Goal: Task Accomplishment & Management: Complete application form

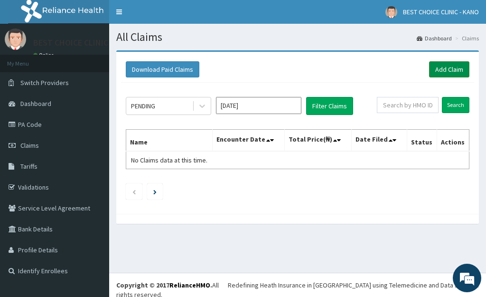
click at [457, 69] on link "Add Claim" at bounding box center [449, 69] width 40 height 16
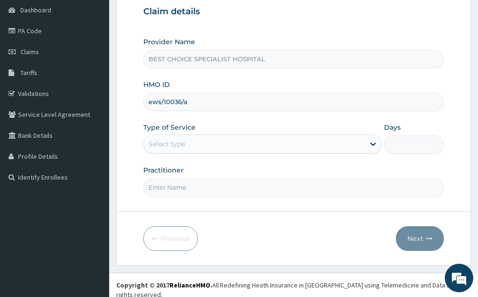
type input "ews/10036/a"
click at [175, 148] on div "Select type" at bounding box center [167, 143] width 37 height 9
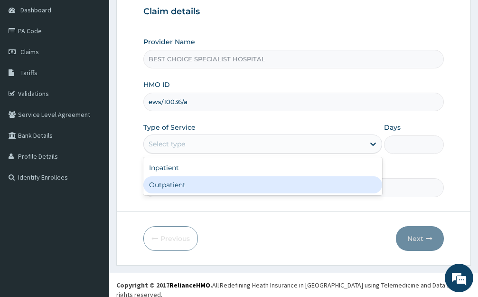
click at [167, 186] on div "Outpatient" at bounding box center [262, 184] width 239 height 17
type input "1"
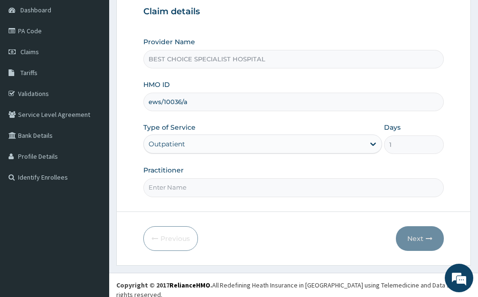
click at [177, 178] on input "Practitioner" at bounding box center [293, 187] width 300 height 19
type input "[PERSON_NAME]"
click at [436, 238] on button "Next" at bounding box center [420, 238] width 48 height 25
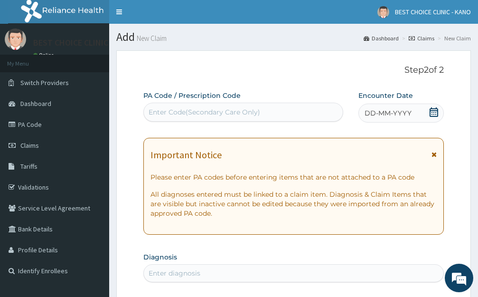
click at [382, 111] on span "DD-MM-YYYY" at bounding box center [387, 112] width 47 height 9
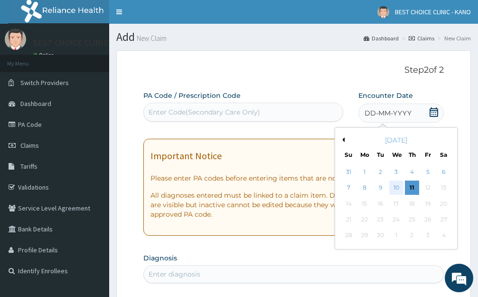
click at [389, 185] on div "10" at bounding box center [396, 188] width 14 height 14
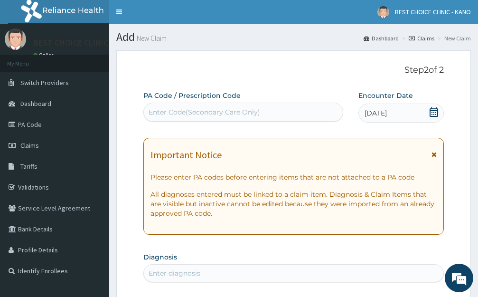
click at [434, 156] on icon at bounding box center [433, 154] width 5 height 7
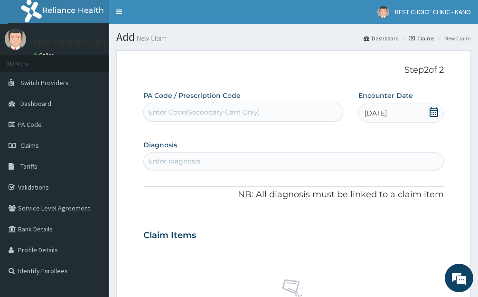
scroll to position [95, 0]
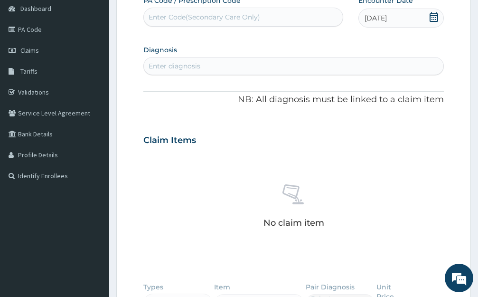
click at [189, 62] on div "Enter diagnosis" at bounding box center [175, 65] width 52 height 9
type input "common cold"
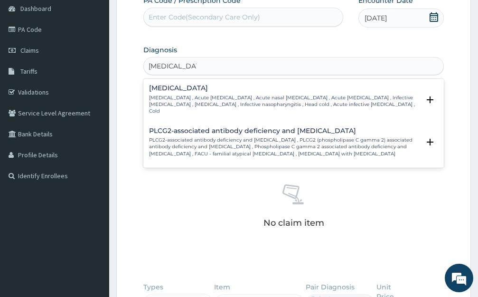
click at [168, 95] on p "Common cold , Acute coryza , Acute nasal catarrh , Acute rhinitis , Infective r…" at bounding box center [284, 104] width 271 height 20
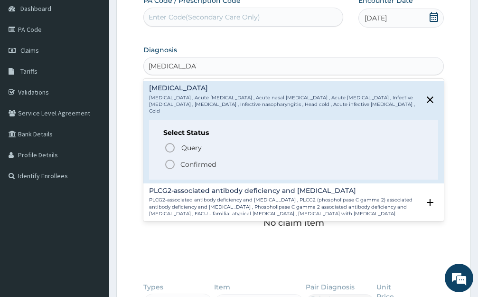
click at [170, 160] on circle "status option filled" at bounding box center [170, 164] width 9 height 9
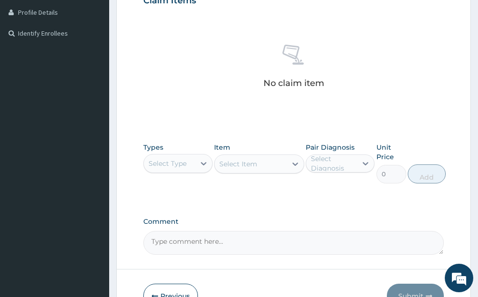
scroll to position [295, 0]
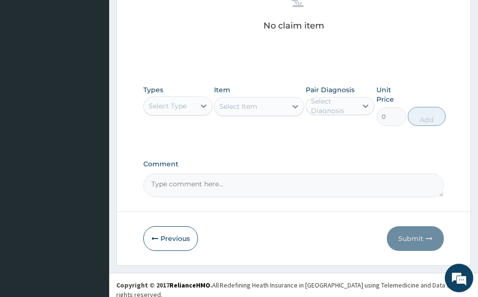
click at [195, 112] on div "Select Type" at bounding box center [169, 105] width 51 height 15
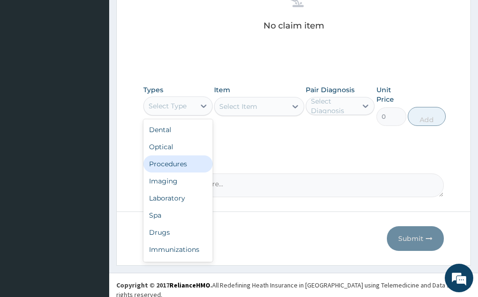
click at [170, 165] on div "Procedures" at bounding box center [177, 163] width 69 height 17
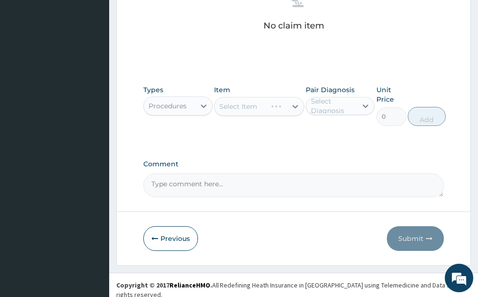
click at [252, 107] on div "Select Item" at bounding box center [259, 106] width 90 height 19
click at [260, 106] on div "Select Item" at bounding box center [251, 106] width 72 height 15
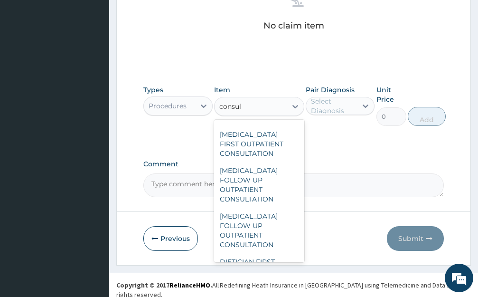
scroll to position [1329, 0]
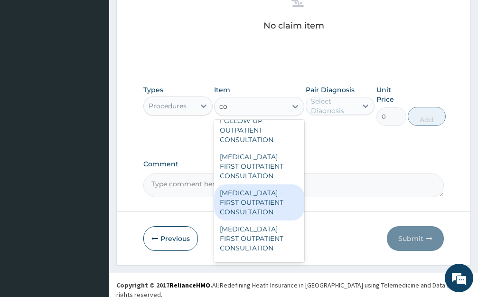
type input "c"
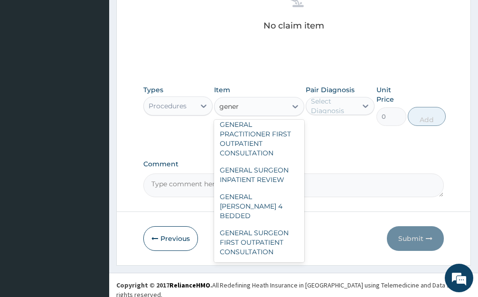
scroll to position [435, 0]
type input "general"
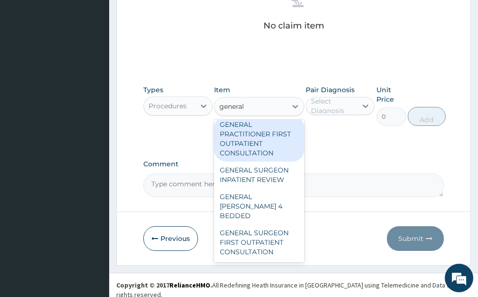
click at [259, 149] on div "GENERAL PRACTITIONER FIRST OUTPATIENT CONSULTATION" at bounding box center [259, 139] width 90 height 46
type input "3750"
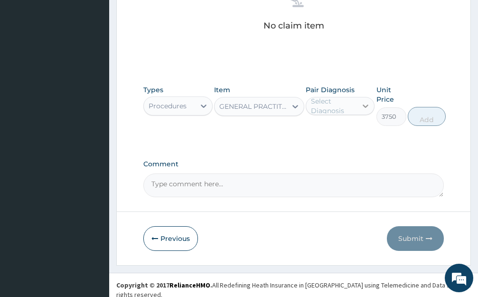
click at [369, 98] on div at bounding box center [365, 105] width 17 height 17
click at [336, 134] on label "Common cold" at bounding box center [350, 128] width 58 height 9
checkbox input "true"
click at [415, 123] on button "Add" at bounding box center [427, 116] width 38 height 19
type input "0"
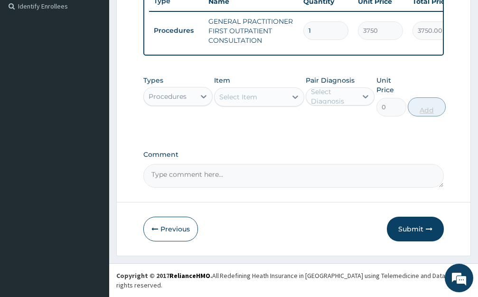
scroll to position [263, 0]
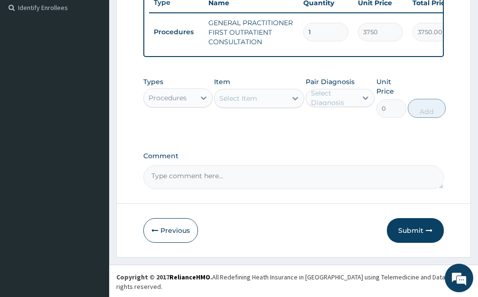
click at [188, 107] on div "Procedures" at bounding box center [177, 97] width 69 height 19
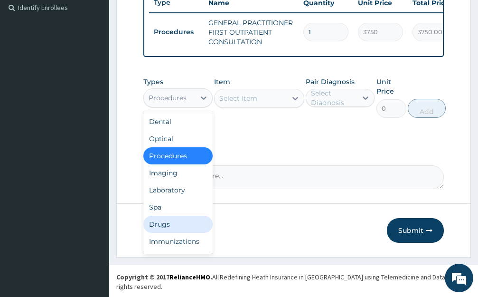
click at [164, 233] on div "Drugs" at bounding box center [177, 223] width 69 height 17
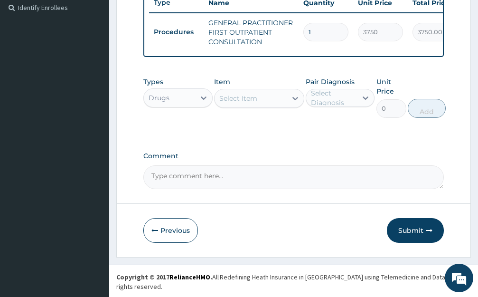
click at [265, 106] on div "Select Item" at bounding box center [251, 98] width 72 height 15
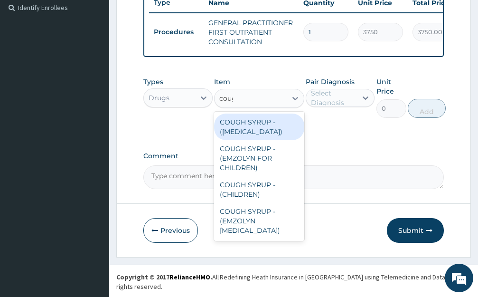
type input "cough"
click at [260, 140] on div "COUGH SYRUP - ([MEDICAL_DATA])" at bounding box center [259, 126] width 90 height 27
type input "1120"
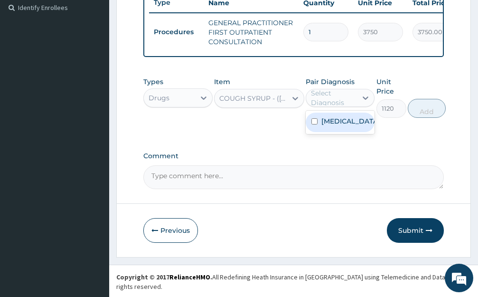
click at [347, 101] on div "Select Diagnosis" at bounding box center [334, 97] width 46 height 19
click at [342, 126] on label "Common cold" at bounding box center [350, 120] width 58 height 9
checkbox input "true"
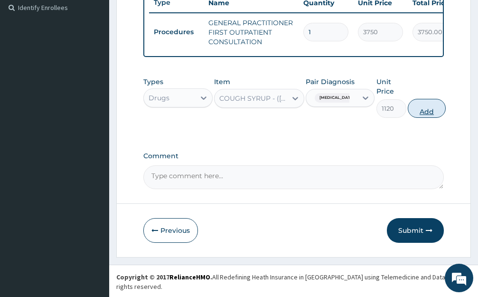
click at [412, 110] on button "Add" at bounding box center [427, 108] width 38 height 19
type input "0"
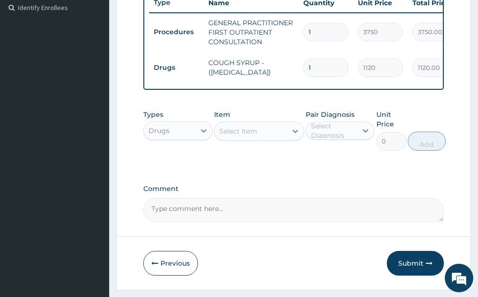
scroll to position [296, 0]
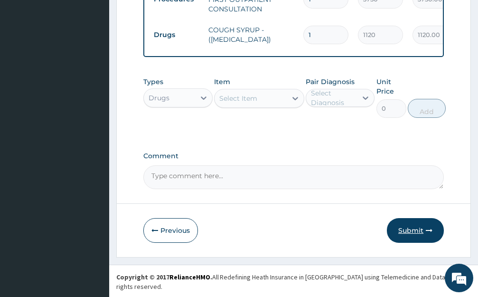
click at [414, 236] on button "Submit" at bounding box center [415, 230] width 57 height 25
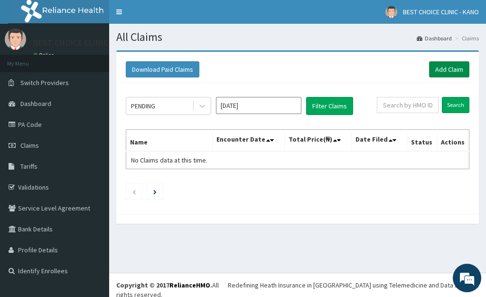
click at [446, 70] on link "Add Claim" at bounding box center [449, 69] width 40 height 16
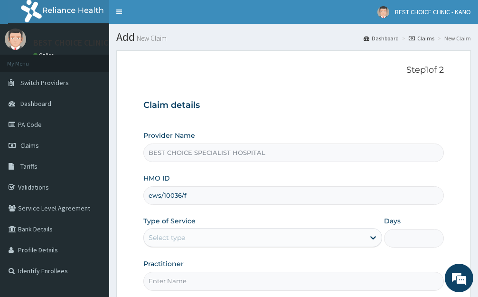
scroll to position [93, 0]
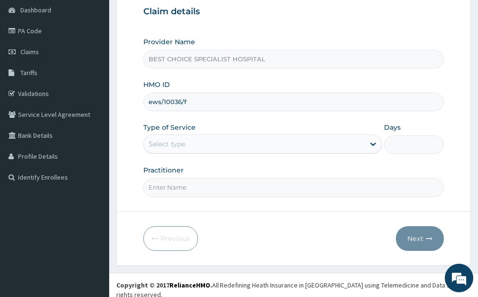
type input "ews/10036/f"
click at [166, 145] on div "Select type" at bounding box center [167, 143] width 37 height 9
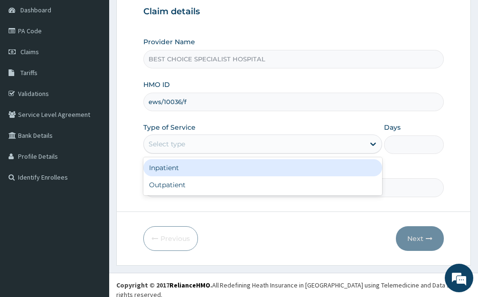
scroll to position [0, 0]
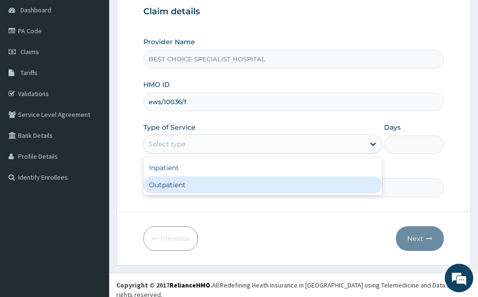
click at [174, 179] on div "Outpatient" at bounding box center [262, 184] width 239 height 17
type input "1"
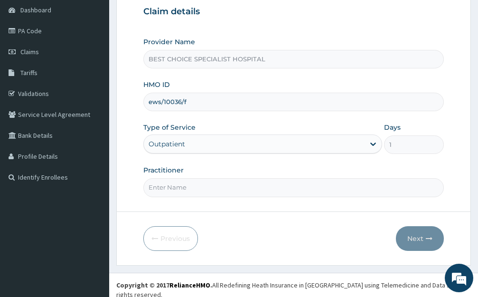
drag, startPoint x: 185, startPoint y: 185, endPoint x: 187, endPoint y: 177, distance: 8.1
click at [185, 185] on input "Practitioner" at bounding box center [293, 187] width 300 height 19
type input "Dr. Ibrahim"
click at [412, 235] on button "Next" at bounding box center [420, 238] width 48 height 25
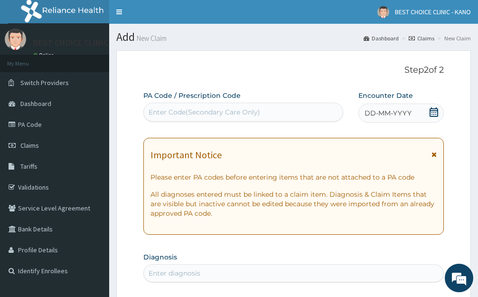
click at [383, 111] on span "DD-MM-YYYY" at bounding box center [387, 112] width 47 height 9
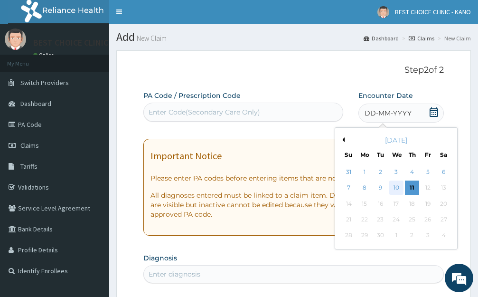
click at [394, 188] on div "10" at bounding box center [396, 188] width 14 height 14
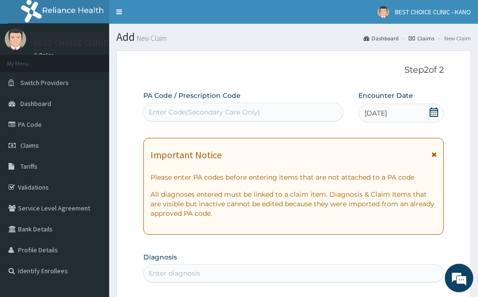
click at [434, 155] on icon at bounding box center [433, 154] width 5 height 7
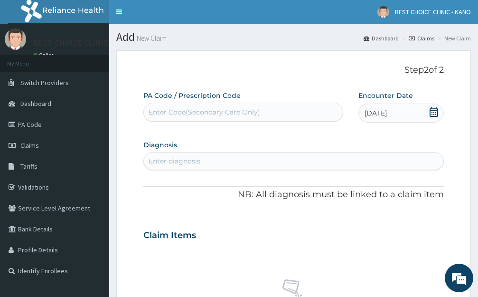
scroll to position [95, 0]
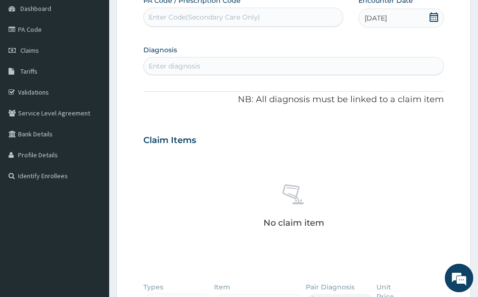
click at [184, 64] on div "Enter diagnosis" at bounding box center [175, 65] width 52 height 9
type input "[MEDICAL_DATA]"
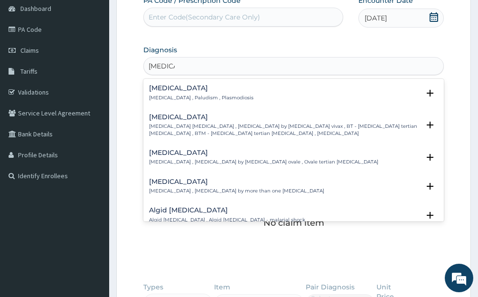
click at [156, 90] on h4 "[MEDICAL_DATA]" at bounding box center [201, 87] width 104 height 7
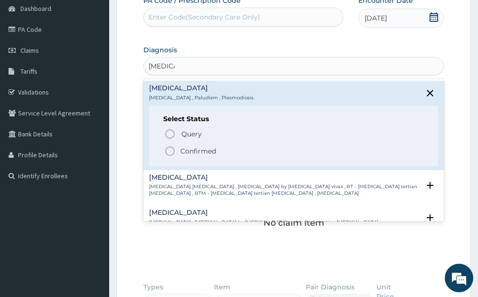
click at [171, 152] on icon "status option filled" at bounding box center [169, 150] width 11 height 11
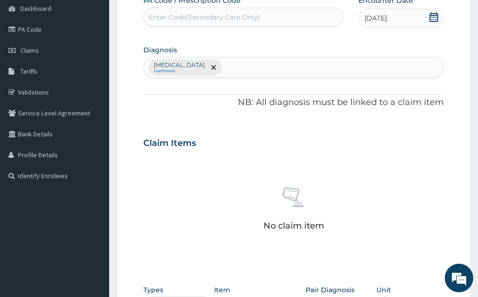
click at [204, 65] on div "[MEDICAL_DATA] Confirmed" at bounding box center [293, 67] width 299 height 20
type input "common cold"
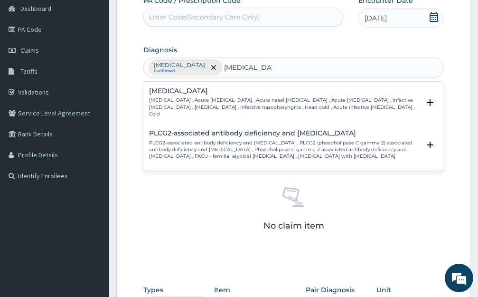
click at [176, 104] on p "Common cold , Acute coryza , Acute nasal catarrh , Acute rhinitis , Infective r…" at bounding box center [284, 107] width 271 height 20
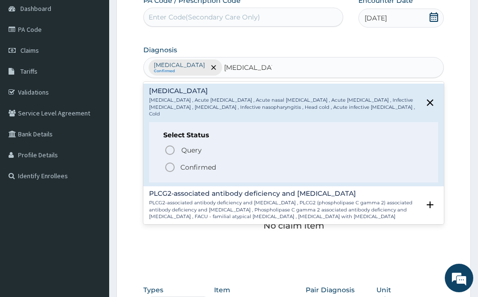
click at [168, 162] on icon "status option filled" at bounding box center [169, 166] width 11 height 11
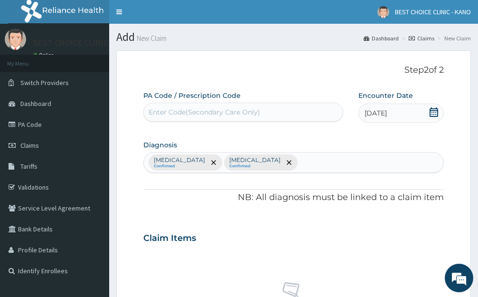
scroll to position [285, 0]
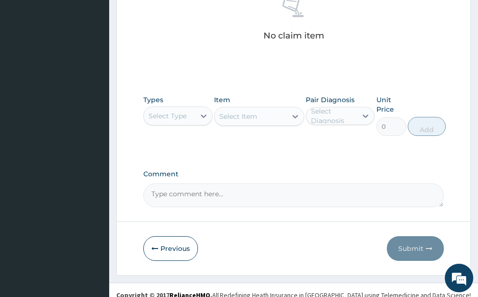
click at [192, 110] on div "Select Type" at bounding box center [169, 115] width 51 height 15
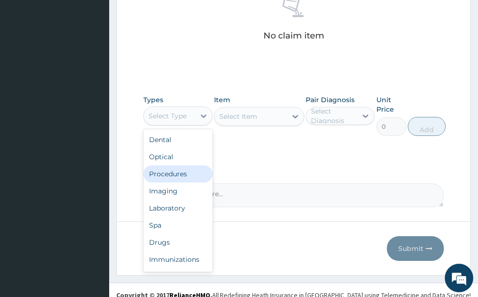
click at [183, 169] on div "Procedures" at bounding box center [177, 173] width 69 height 17
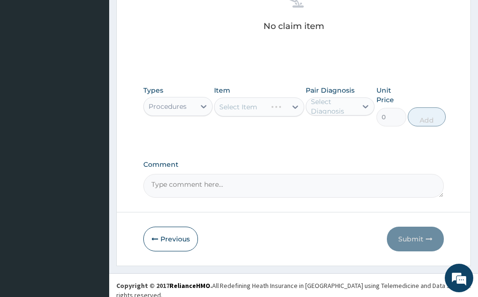
scroll to position [295, 0]
click at [266, 107] on div "Select Item" at bounding box center [251, 106] width 72 height 15
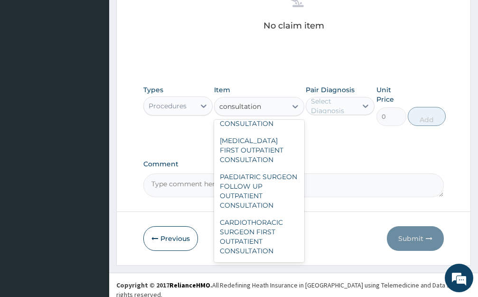
scroll to position [475, 0]
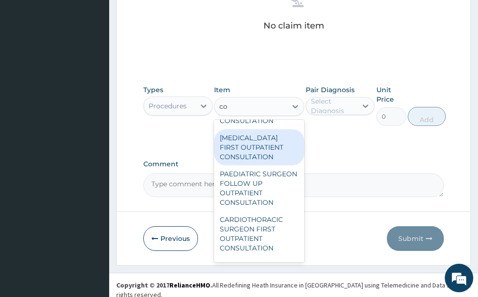
type input "c"
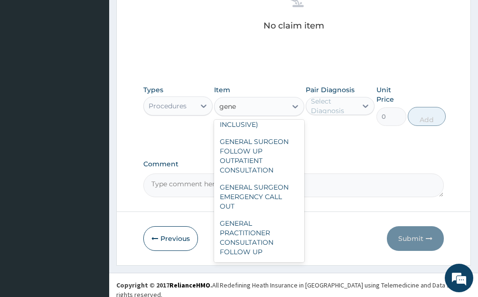
scroll to position [139, 0]
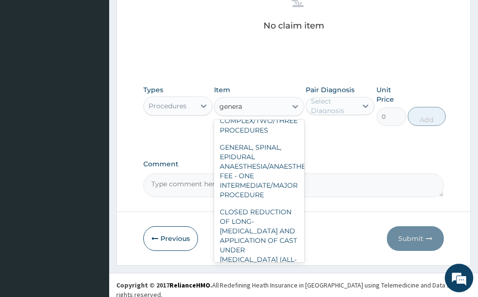
type input "general"
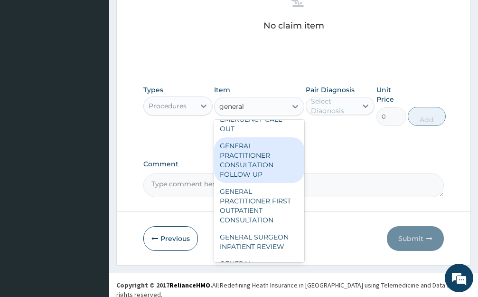
scroll to position [380, 0]
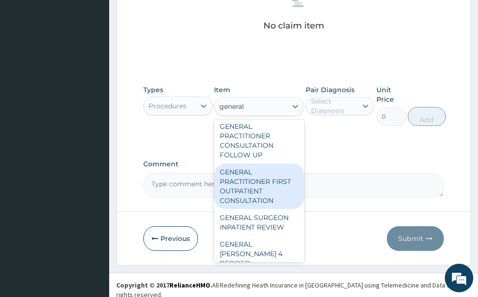
click at [261, 195] on div "GENERAL PRACTITIONER FIRST OUTPATIENT CONSULTATION" at bounding box center [259, 186] width 90 height 46
click at [261, 195] on textarea "Comment" at bounding box center [293, 185] width 300 height 24
type input "3750"
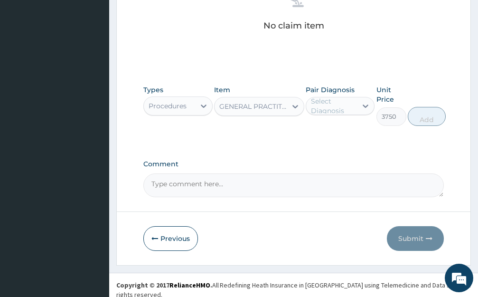
click at [350, 105] on div "Select Diagnosis" at bounding box center [334, 105] width 46 height 19
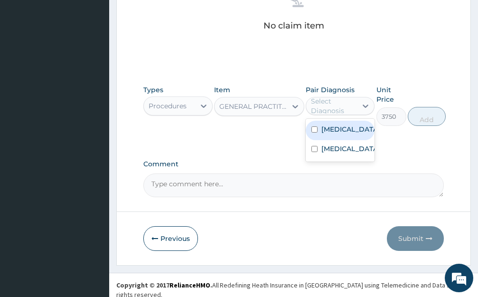
click at [341, 126] on label "[MEDICAL_DATA]" at bounding box center [350, 128] width 58 height 9
checkbox input "true"
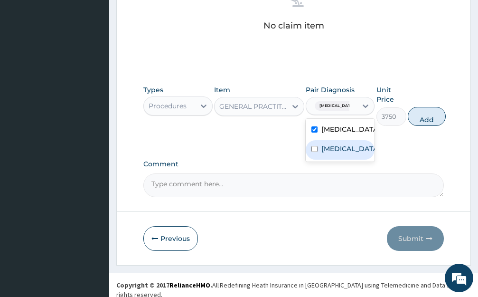
click at [332, 149] on label "Common cold" at bounding box center [350, 148] width 58 height 9
checkbox input "true"
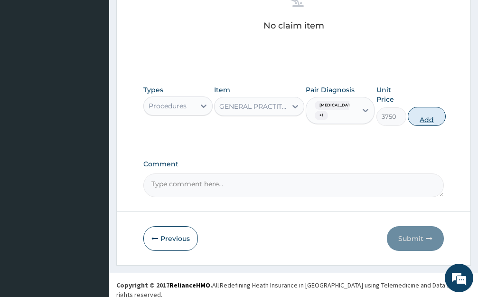
click at [439, 118] on button "Add" at bounding box center [427, 116] width 38 height 19
type input "0"
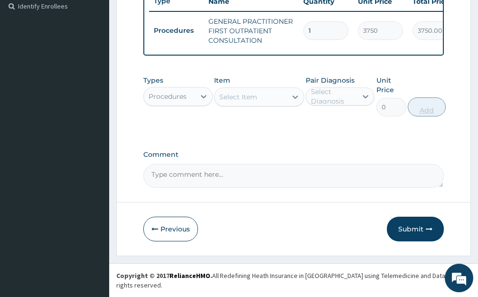
scroll to position [263, 0]
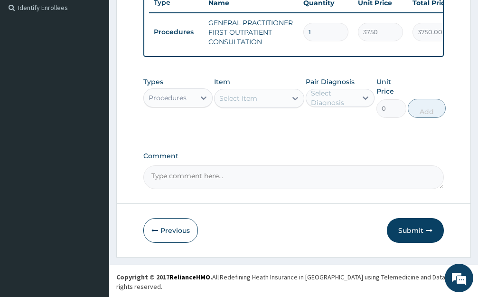
click at [182, 103] on div "Procedures" at bounding box center [168, 97] width 38 height 9
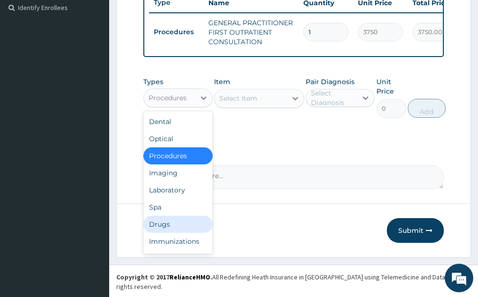
click at [166, 233] on div "Drugs" at bounding box center [177, 223] width 69 height 17
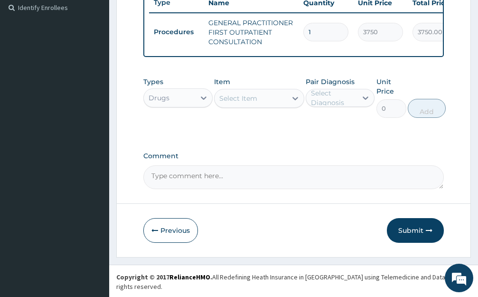
click at [266, 106] on div "Select Item" at bounding box center [251, 98] width 72 height 15
type input "lorat"
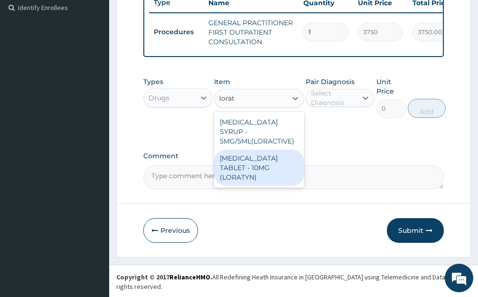
click at [256, 163] on div "[MEDICAL_DATA] TABLET - 10MG (LORATYN)" at bounding box center [259, 168] width 90 height 36
type input "98"
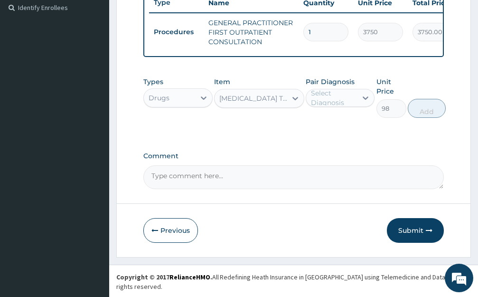
click at [366, 96] on div "Select Diagnosis" at bounding box center [340, 98] width 69 height 18
click at [362, 106] on div at bounding box center [365, 97] width 17 height 17
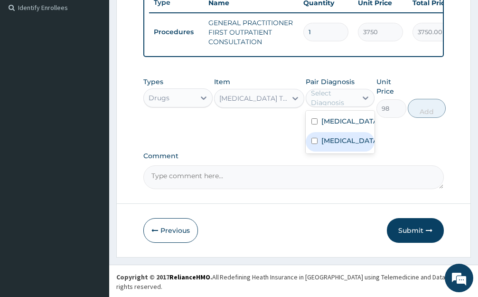
click at [351, 145] on label "Common cold" at bounding box center [350, 140] width 58 height 9
checkbox input "true"
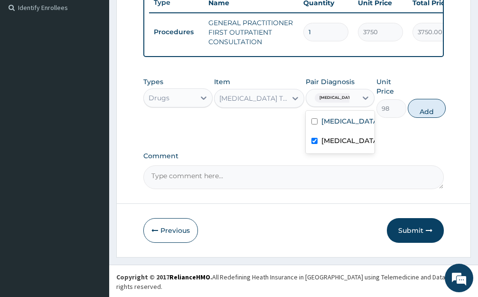
click at [424, 116] on button "Add" at bounding box center [427, 108] width 38 height 19
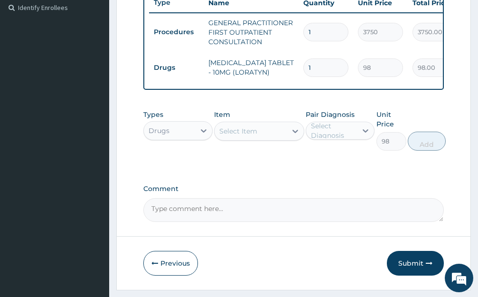
type input "0"
type input "10"
type input "980.00"
type input "10"
click at [281, 138] on div "Select Item" at bounding box center [251, 130] width 72 height 15
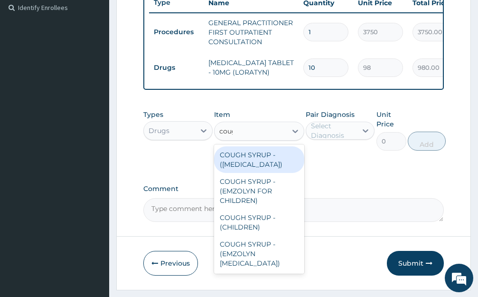
type input "cough"
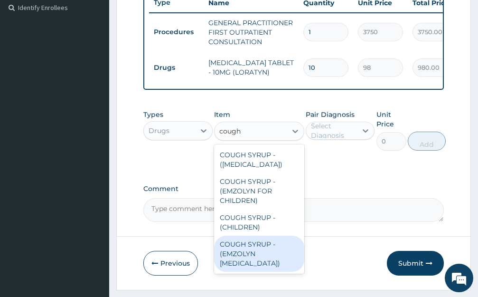
click at [276, 257] on div "COUGH SYRUP - (EMZOLYN [MEDICAL_DATA])" at bounding box center [259, 253] width 90 height 36
type input "1120"
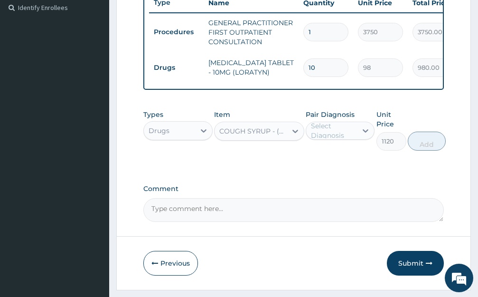
click at [357, 133] on div "Select Diagnosis" at bounding box center [331, 130] width 51 height 15
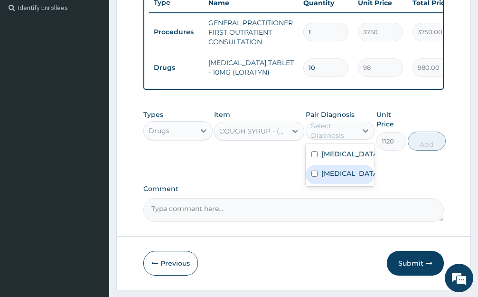
click at [351, 178] on label "Common cold" at bounding box center [350, 172] width 58 height 9
checkbox input "true"
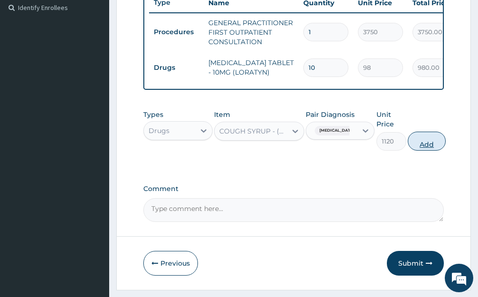
click at [411, 150] on button "Add" at bounding box center [427, 140] width 38 height 19
type input "0"
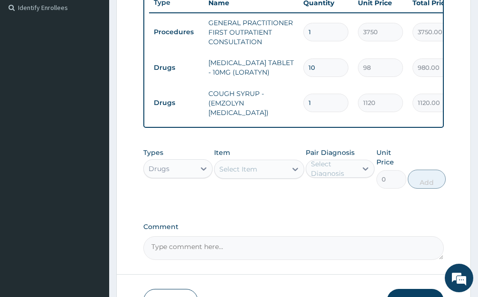
click at [255, 174] on div "Select Item" at bounding box center [238, 168] width 38 height 9
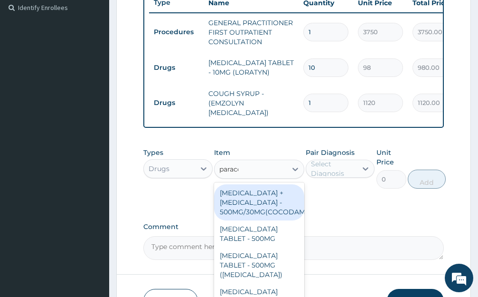
type input "paraceta"
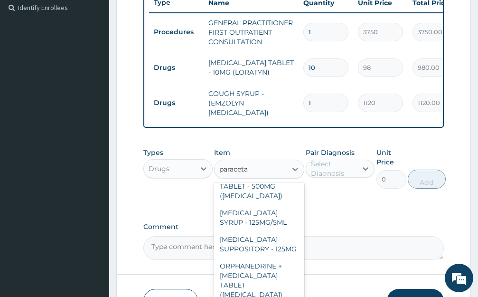
scroll to position [47, 0]
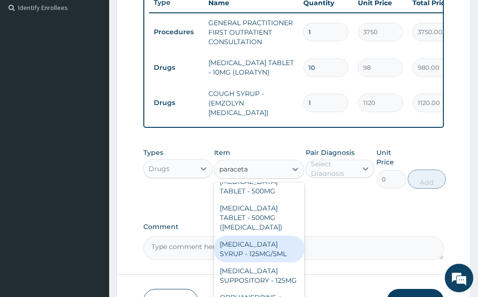
click at [276, 258] on div "[MEDICAL_DATA] SYRUP - 125MG/5ML" at bounding box center [259, 248] width 90 height 27
type input "840"
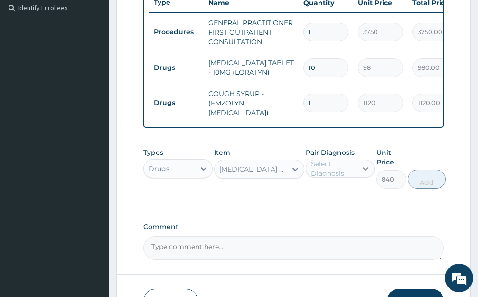
click at [360, 175] on div at bounding box center [365, 168] width 17 height 17
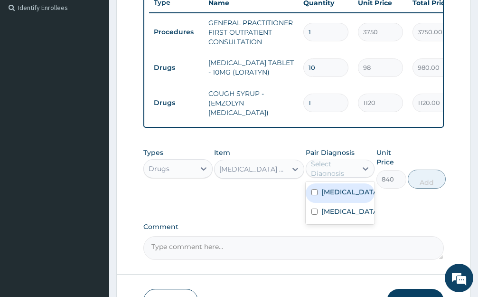
click at [345, 203] on div "[MEDICAL_DATA]" at bounding box center [340, 192] width 69 height 19
checkbox input "true"
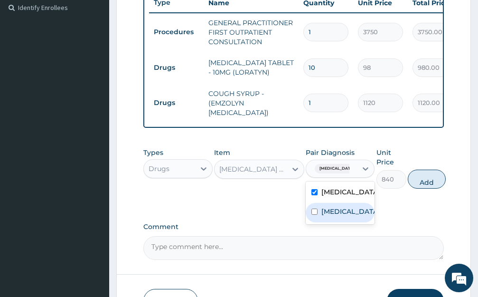
click at [346, 216] on label "Common cold" at bounding box center [350, 210] width 58 height 9
checkbox input "true"
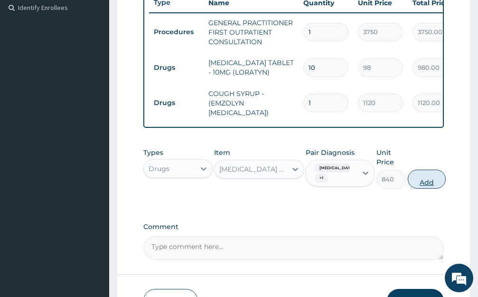
click at [431, 187] on button "Add" at bounding box center [427, 178] width 38 height 19
type input "0"
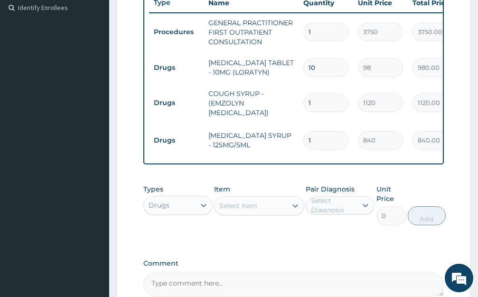
click at [276, 213] on div "Select Item" at bounding box center [251, 205] width 72 height 15
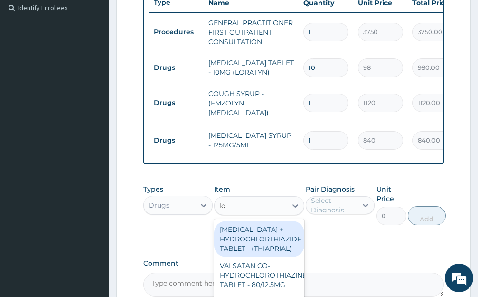
type input "lonart"
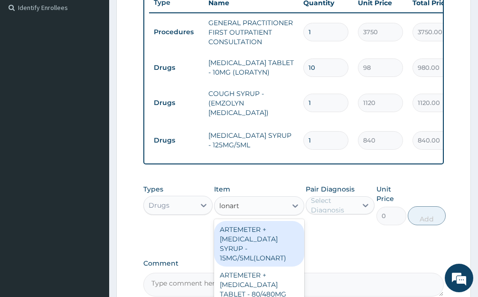
scroll to position [366, 0]
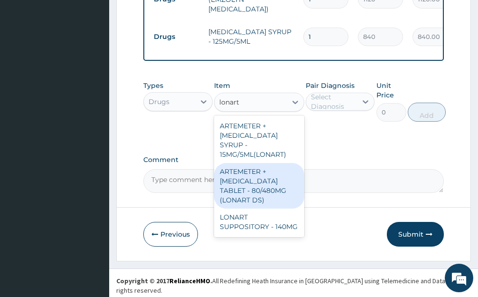
click at [275, 180] on div "ARTEMETER + [MEDICAL_DATA] TABLET - 80/480MG (LONART DS)" at bounding box center [259, 186] width 90 height 46
type input "588"
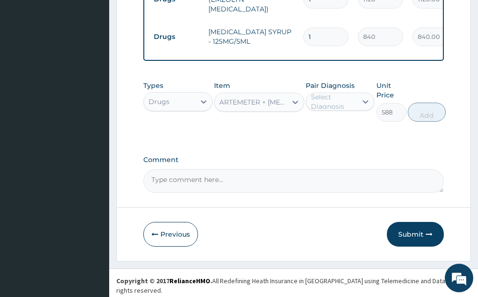
click at [355, 103] on div "Select Diagnosis" at bounding box center [334, 101] width 46 height 19
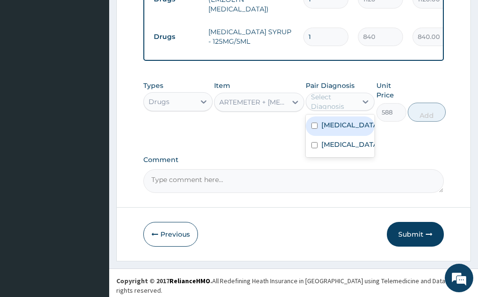
click at [346, 121] on div "[MEDICAL_DATA]" at bounding box center [340, 125] width 69 height 19
checkbox input "true"
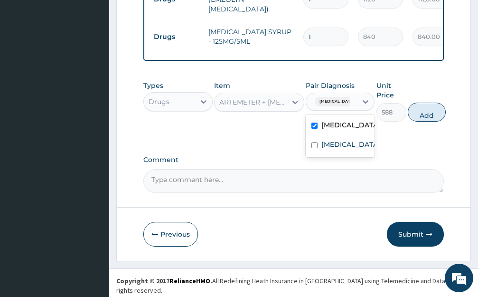
click at [414, 113] on button "Add" at bounding box center [427, 112] width 38 height 19
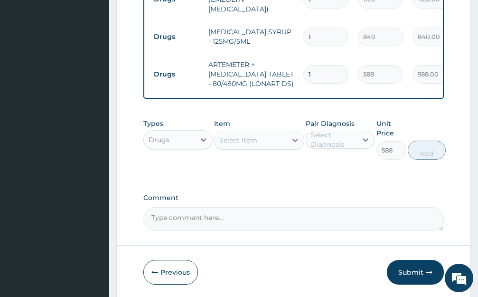
type input "0"
type input "10"
type input "5880.00"
type input "1"
type input "588.00"
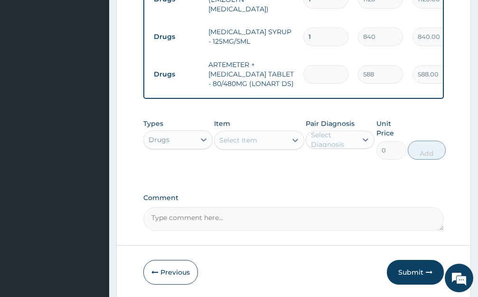
type input "0.00"
type input "6"
type input "3528.00"
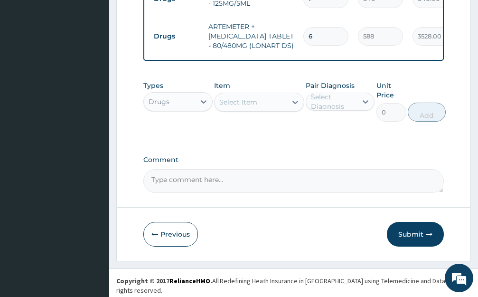
type input "6"
click at [194, 103] on div "Drugs" at bounding box center [169, 101] width 51 height 15
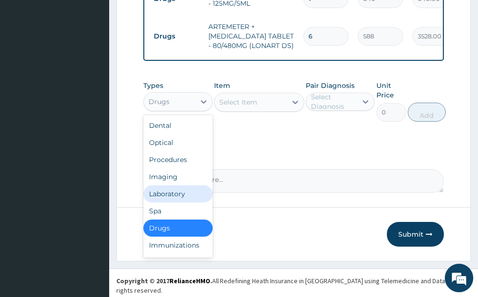
click at [178, 197] on div "Laboratory" at bounding box center [177, 193] width 69 height 17
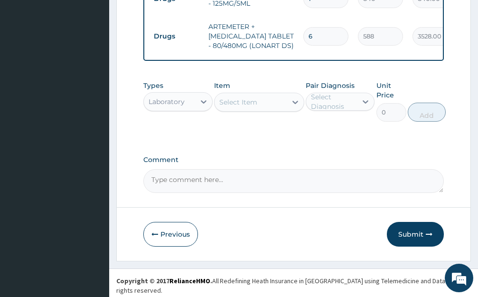
click at [271, 110] on div "Select Item" at bounding box center [251, 101] width 72 height 15
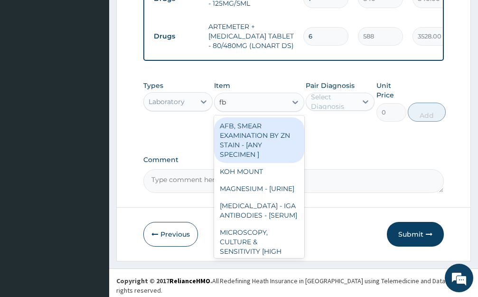
type input "fbc"
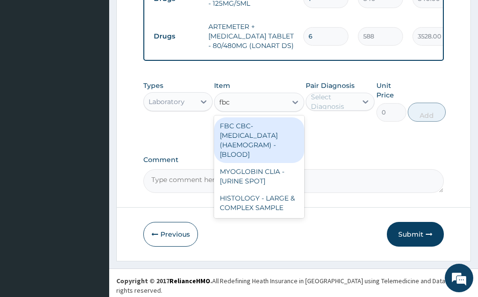
click at [281, 139] on div "FBC CBC-COMPLETE BLOOD COUNT (HAEMOGRAM) - [BLOOD]" at bounding box center [259, 140] width 90 height 46
type input "5000"
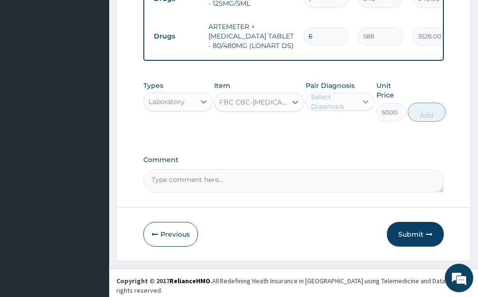
click at [364, 106] on icon at bounding box center [365, 101] width 9 height 9
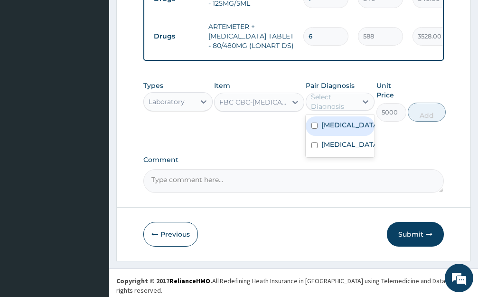
click at [344, 130] on label "[MEDICAL_DATA]" at bounding box center [350, 124] width 58 height 9
checkbox input "true"
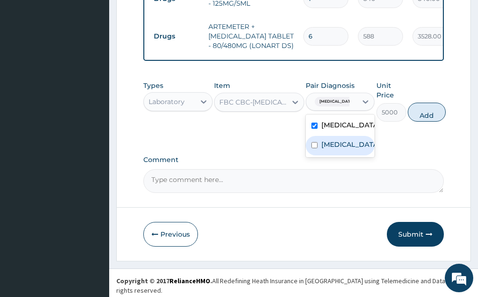
click at [320, 155] on div "Common cold" at bounding box center [340, 145] width 69 height 19
checkbox input "true"
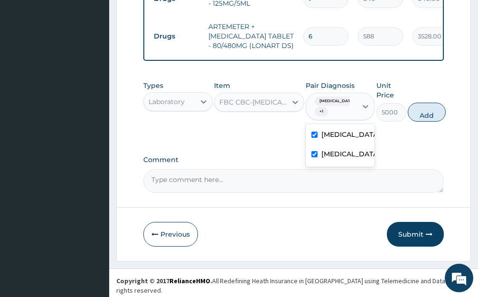
click at [424, 118] on button "Add" at bounding box center [427, 112] width 38 height 19
type input "0"
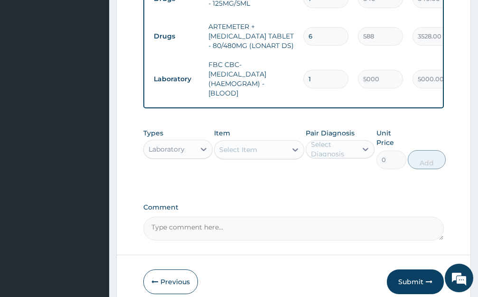
click at [275, 157] on div "Select Item" at bounding box center [251, 149] width 72 height 15
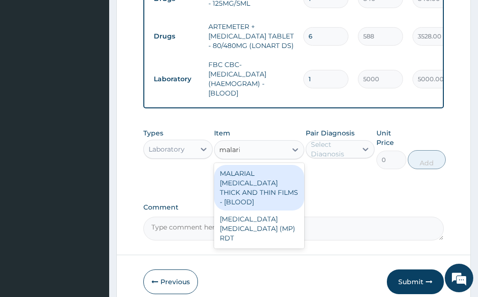
type input "[MEDICAL_DATA]"
click at [266, 202] on div "MALARIAL PARASITE THICK AND THIN FILMS - [BLOOD]" at bounding box center [259, 188] width 90 height 46
type input "2187.5"
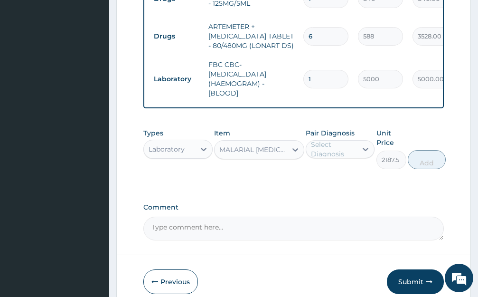
click at [352, 150] on div "Select Diagnosis" at bounding box center [334, 149] width 46 height 19
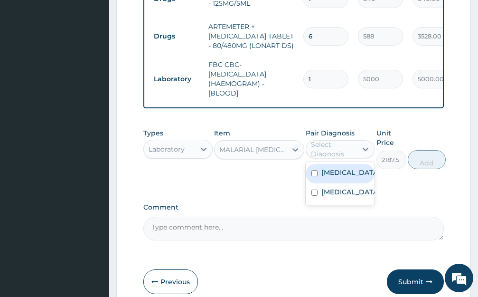
click at [348, 183] on div "[MEDICAL_DATA]" at bounding box center [340, 173] width 69 height 19
checkbox input "true"
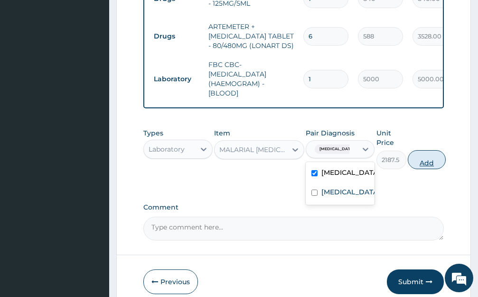
click at [429, 163] on button "Add" at bounding box center [427, 159] width 38 height 19
type input "0"
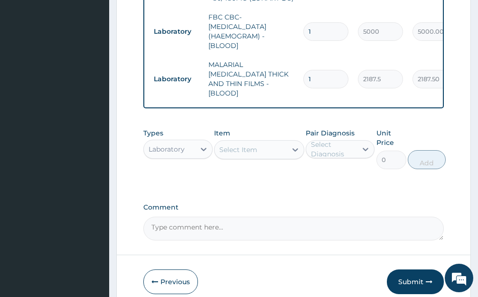
scroll to position [490, 0]
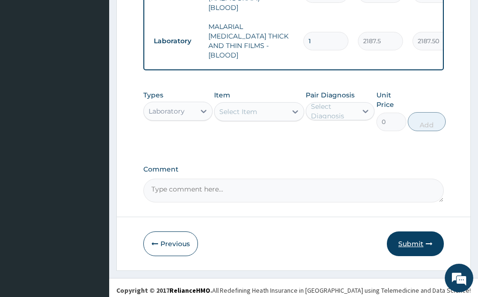
click at [412, 237] on button "Submit" at bounding box center [415, 243] width 57 height 25
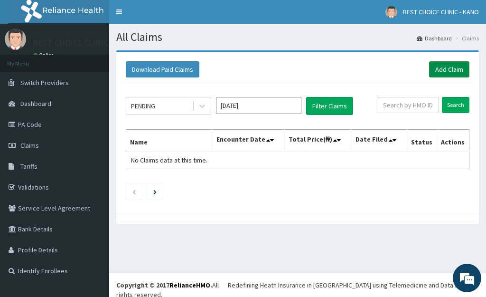
click at [449, 73] on link "Add Claim" at bounding box center [449, 69] width 40 height 16
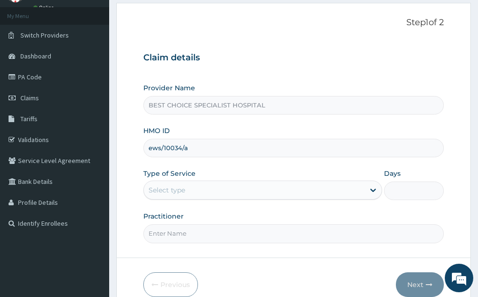
scroll to position [93, 0]
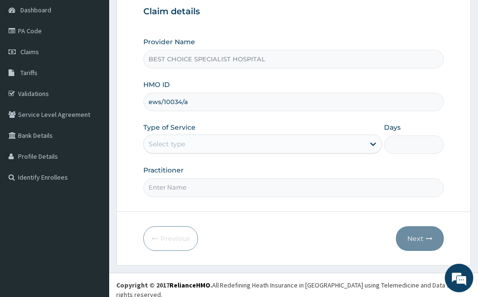
type input "ews/10034/a"
click at [177, 149] on div "Select type" at bounding box center [167, 143] width 37 height 9
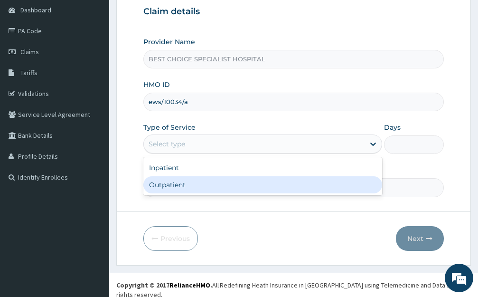
click at [173, 186] on div "Outpatient" at bounding box center [262, 184] width 239 height 17
type input "1"
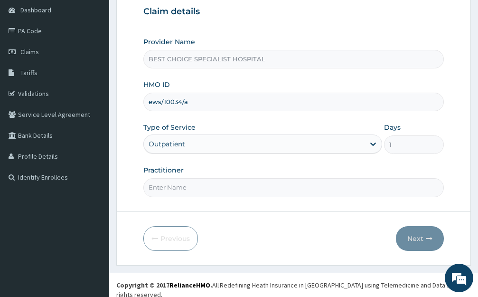
click at [173, 186] on input "Practitioner" at bounding box center [293, 187] width 300 height 19
type input "Dr. Farida"
click at [414, 232] on button "Next" at bounding box center [420, 238] width 48 height 25
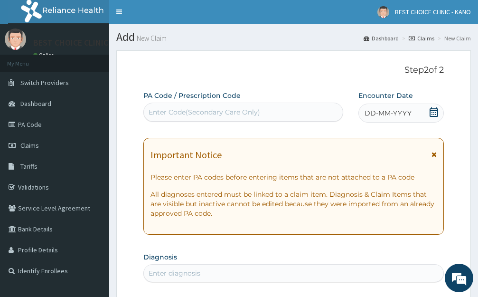
click at [380, 108] on span "DD-MM-YYYY" at bounding box center [387, 112] width 47 height 9
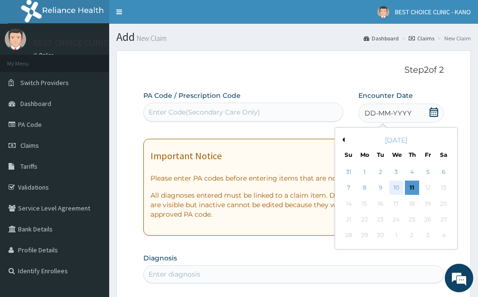
click at [395, 186] on div "10" at bounding box center [396, 188] width 14 height 14
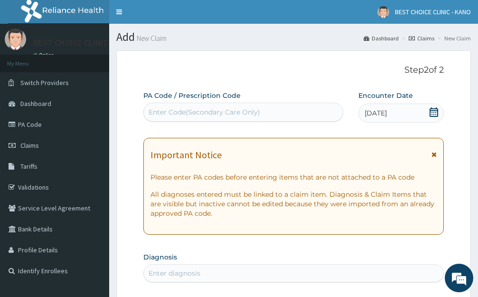
click at [435, 156] on icon at bounding box center [433, 154] width 5 height 7
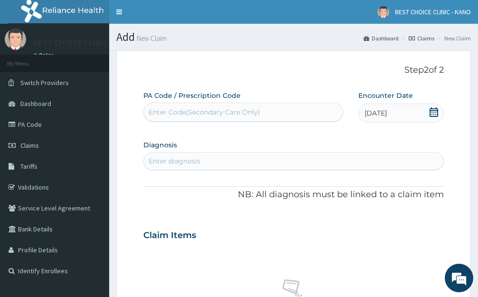
scroll to position [95, 0]
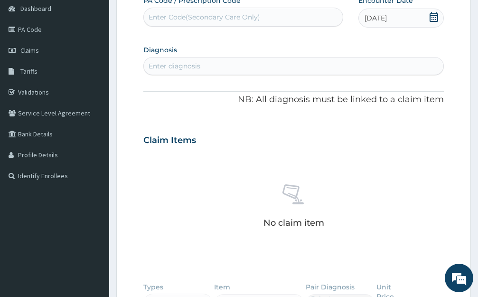
click at [223, 67] on div "Enter diagnosis" at bounding box center [293, 65] width 299 height 15
type input "[MEDICAL_DATA]"
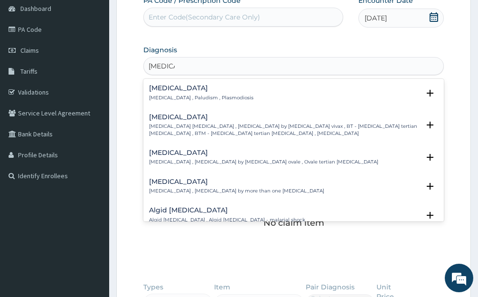
click at [167, 92] on h4 "[MEDICAL_DATA]" at bounding box center [201, 87] width 104 height 7
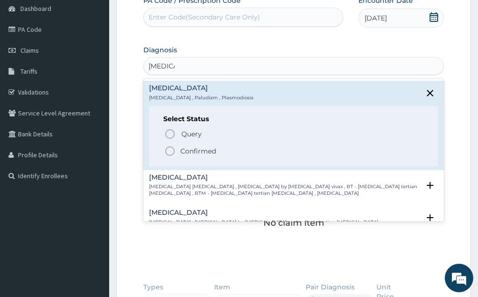
click at [171, 148] on icon "status option filled" at bounding box center [169, 150] width 11 height 11
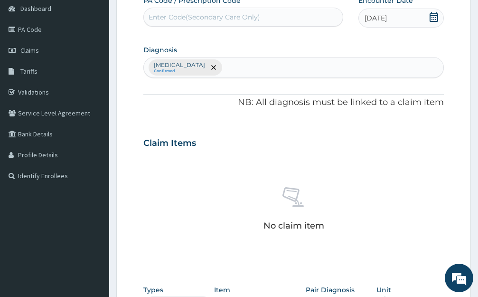
click at [199, 66] on div "[MEDICAL_DATA] Confirmed" at bounding box center [293, 67] width 299 height 20
type input "common cold"
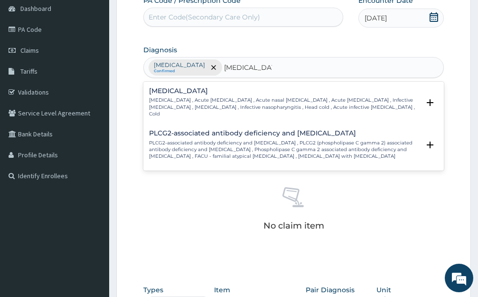
click at [183, 87] on h4 "Common cold" at bounding box center [284, 90] width 271 height 7
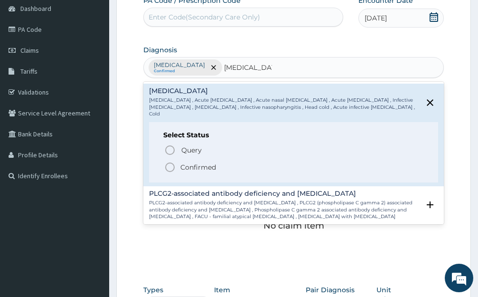
click at [166, 163] on circle "status option filled" at bounding box center [170, 167] width 9 height 9
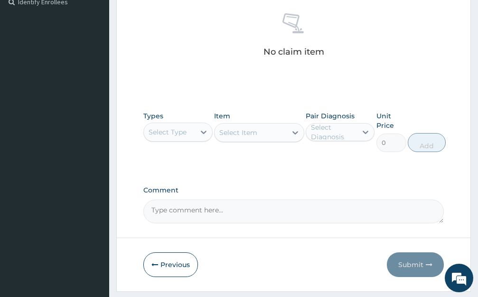
scroll to position [295, 0]
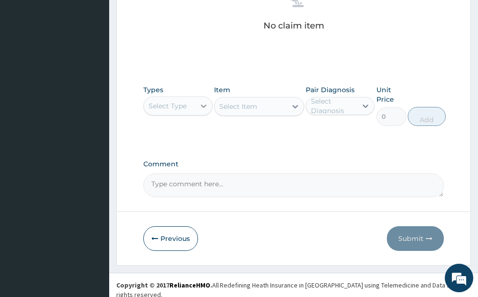
click at [198, 104] on div at bounding box center [203, 105] width 17 height 17
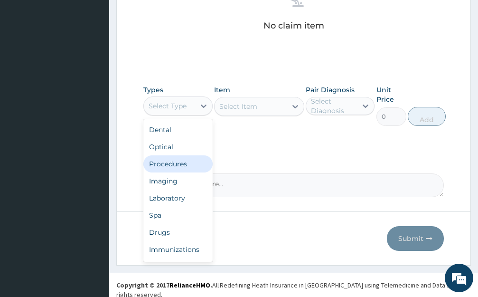
click at [182, 167] on div "Procedures" at bounding box center [177, 163] width 69 height 17
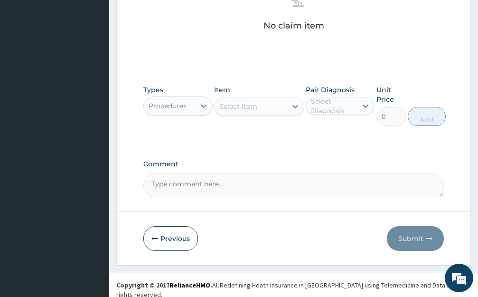
click at [254, 106] on div "Select Item" at bounding box center [238, 106] width 38 height 9
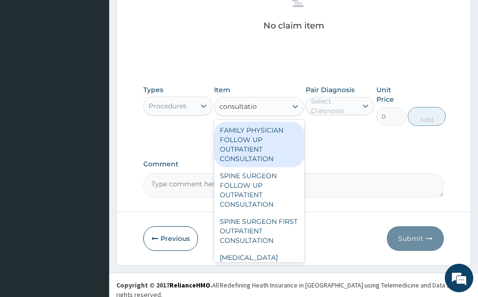
type input "consultation"
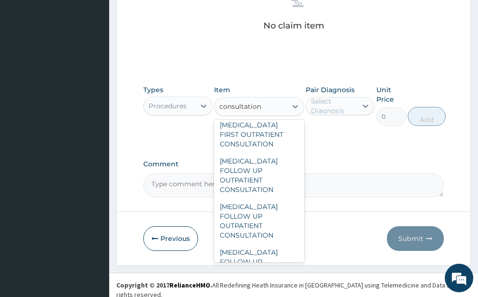
scroll to position [427, 0]
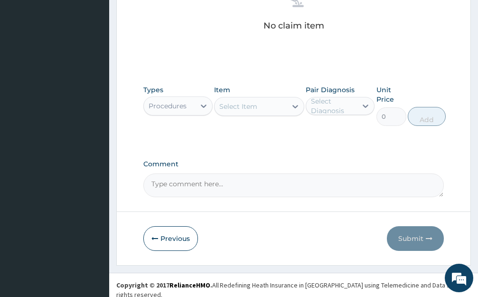
click at [272, 107] on div "Select Item" at bounding box center [251, 106] width 72 height 15
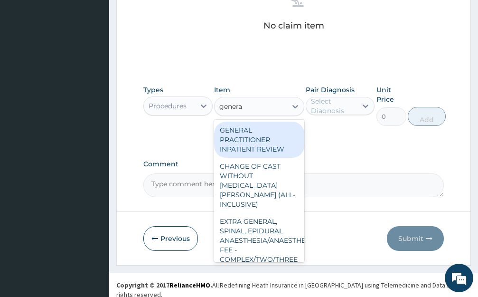
type input "general"
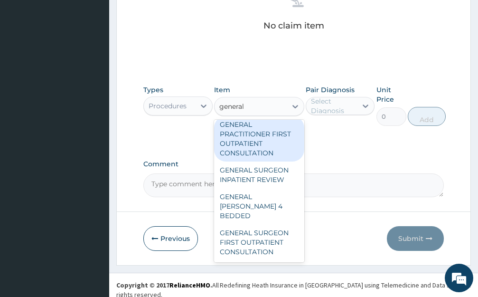
click at [251, 158] on div "GENERAL PRACTITIONER FIRST OUTPATIENT CONSULTATION" at bounding box center [259, 139] width 90 height 46
type input "3750"
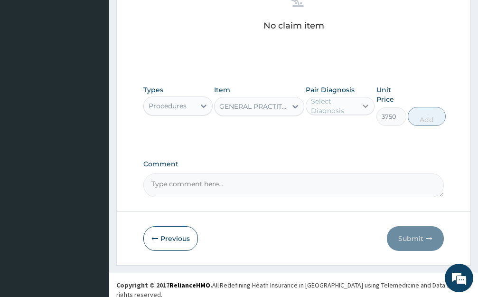
click at [363, 99] on div at bounding box center [365, 105] width 17 height 17
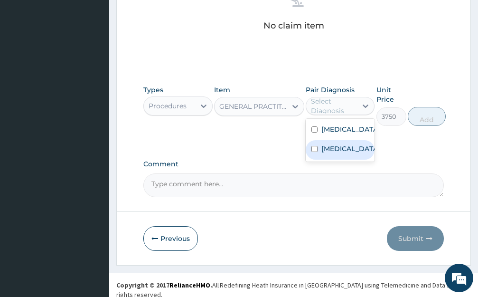
click at [332, 140] on div "Common cold" at bounding box center [340, 149] width 69 height 19
checkbox input "true"
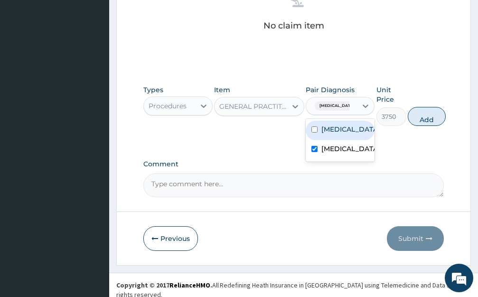
click at [333, 122] on div "[MEDICAL_DATA]" at bounding box center [340, 130] width 69 height 19
checkbox input "true"
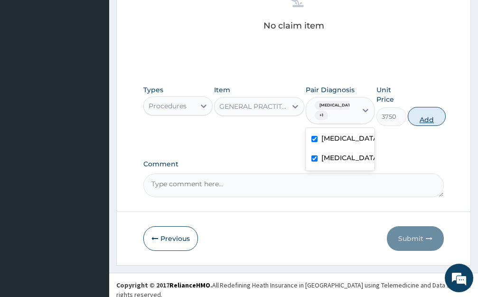
click at [428, 120] on button "Add" at bounding box center [427, 116] width 38 height 19
type input "0"
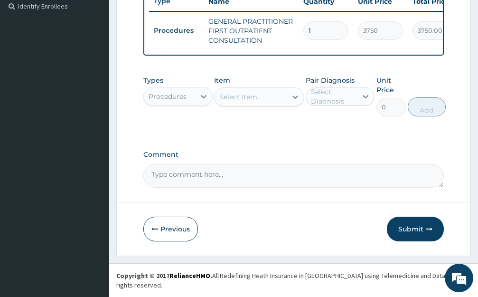
scroll to position [263, 0]
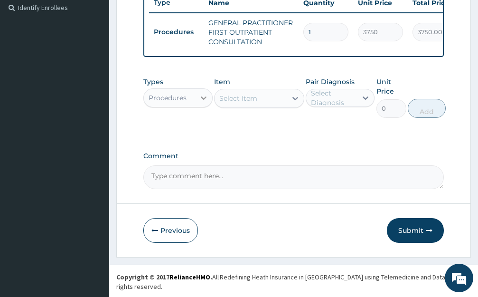
click at [200, 103] on icon at bounding box center [203, 97] width 9 height 9
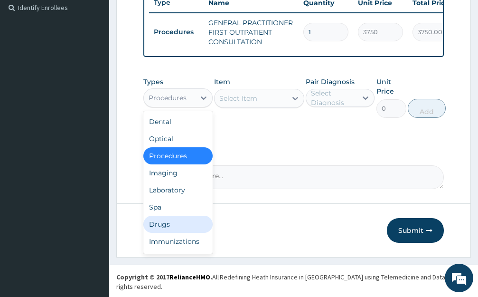
click at [168, 233] on div "Drugs" at bounding box center [177, 223] width 69 height 17
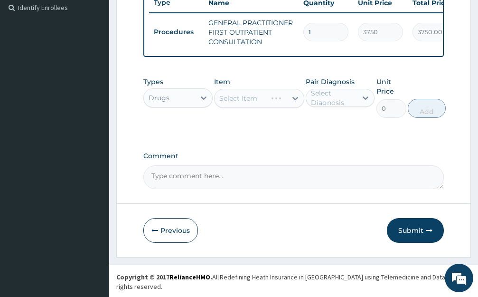
click at [263, 107] on div "Select Item" at bounding box center [259, 98] width 90 height 19
click at [263, 106] on div "Select Item" at bounding box center [251, 98] width 72 height 15
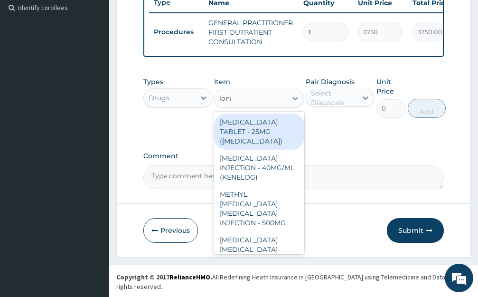
type input "lonart"
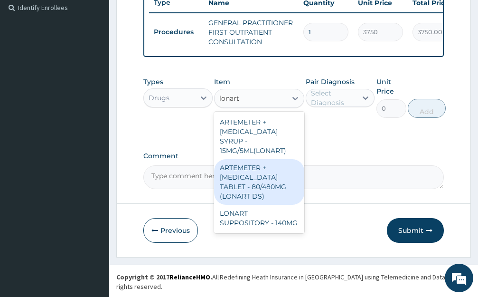
click at [277, 188] on div "ARTEMETER + [MEDICAL_DATA] TABLET - 80/480MG (LONART DS)" at bounding box center [259, 182] width 90 height 46
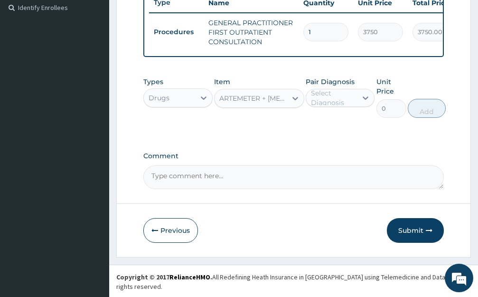
type input "588"
click at [361, 103] on icon at bounding box center [365, 97] width 9 height 9
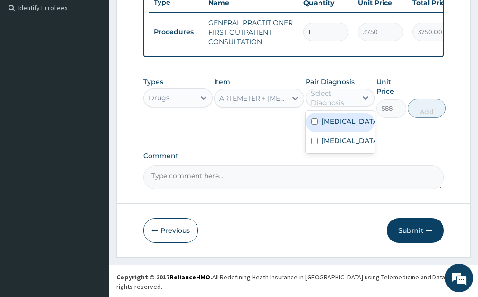
click at [346, 132] on div "[MEDICAL_DATA]" at bounding box center [340, 121] width 69 height 19
checkbox input "true"
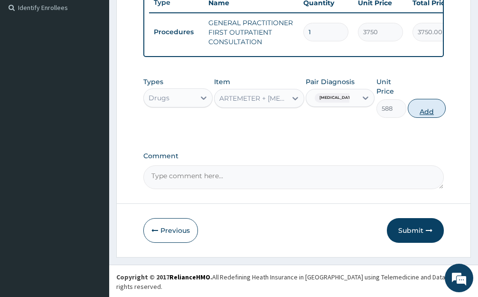
click at [429, 115] on button "Add" at bounding box center [427, 108] width 38 height 19
type input "0"
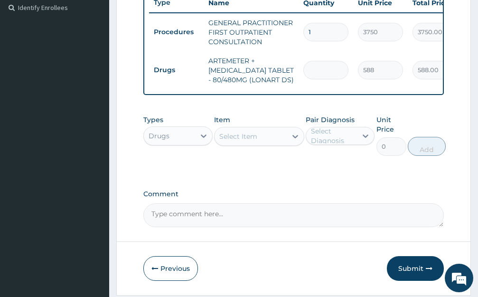
type input "0.00"
type input "3"
type input "1764.00"
type input "0.00"
type input "6"
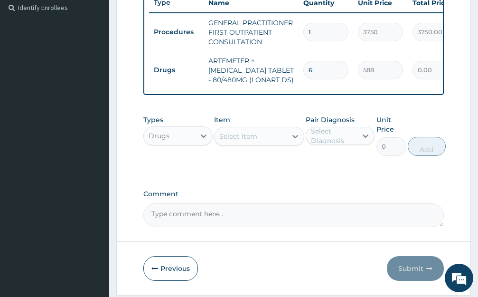
type input "3528.00"
type input "6"
click at [269, 144] on div "Select Item" at bounding box center [251, 136] width 72 height 15
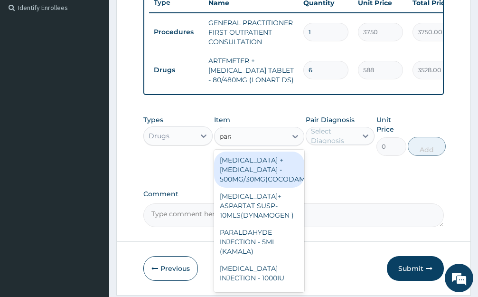
type input "paracetamol"
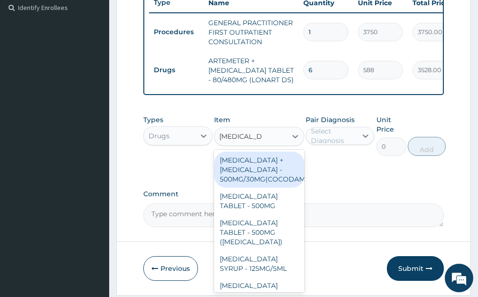
click at [261, 175] on div "[MEDICAL_DATA] + [MEDICAL_DATA] - 500MG/30MG(COCODAMOL)" at bounding box center [259, 169] width 90 height 36
type input "224"
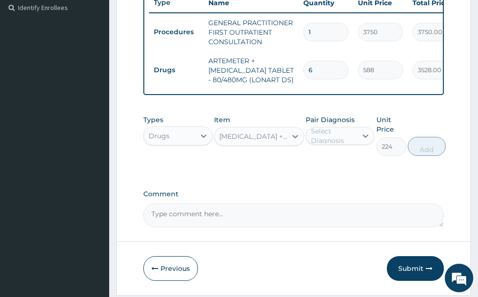
click at [352, 138] on div "Select Diagnosis" at bounding box center [334, 135] width 46 height 19
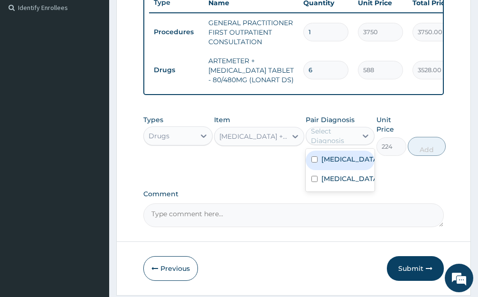
click at [357, 166] on div "[MEDICAL_DATA]" at bounding box center [340, 159] width 69 height 19
checkbox input "true"
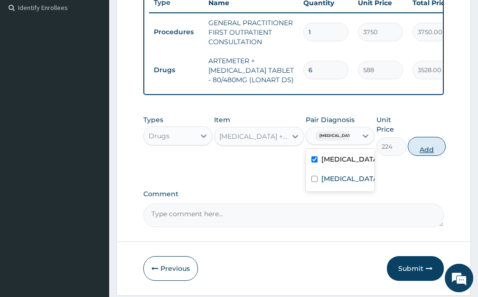
click at [432, 156] on button "Add" at bounding box center [427, 146] width 38 height 19
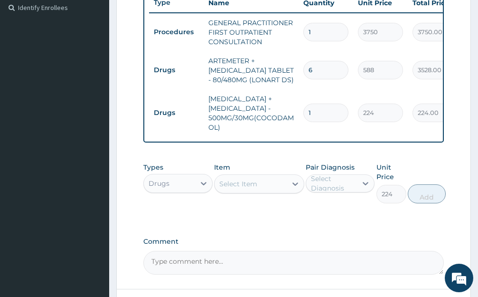
type input "0"
type input "10"
type input "2240.00"
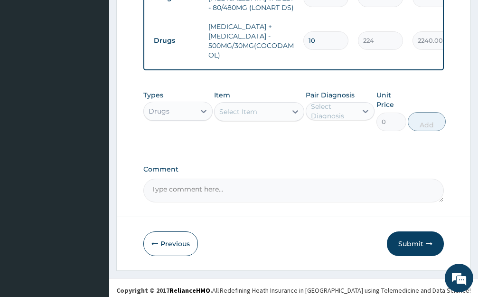
scroll to position [348, 0]
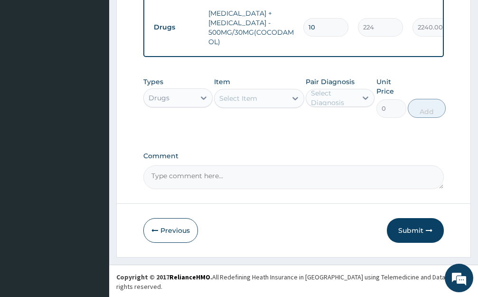
type input "10"
click at [263, 106] on div "Select Item" at bounding box center [251, 98] width 72 height 15
type input "lorat"
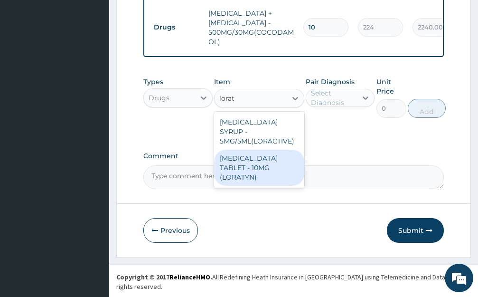
click at [251, 169] on div "[MEDICAL_DATA] TABLET - 10MG (LORATYN)" at bounding box center [259, 168] width 90 height 36
type input "98"
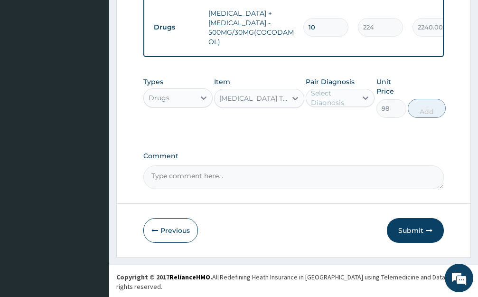
click at [332, 94] on div "Pair Diagnosis Select Diagnosis" at bounding box center [340, 97] width 69 height 41
click at [340, 107] on div "Select Diagnosis" at bounding box center [334, 97] width 46 height 19
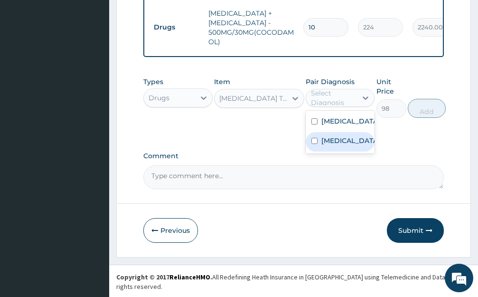
click at [342, 145] on label "Common cold" at bounding box center [350, 140] width 58 height 9
checkbox input "true"
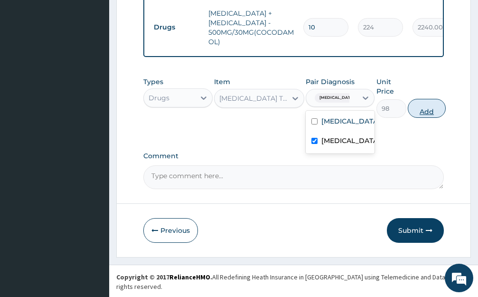
click at [414, 118] on button "Add" at bounding box center [427, 108] width 38 height 19
type input "0"
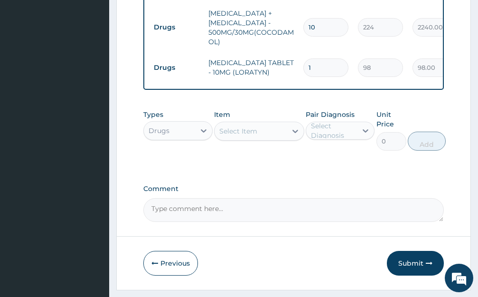
type input "10"
type input "980.00"
type input "10"
click at [265, 139] on div "Select Item" at bounding box center [251, 130] width 72 height 15
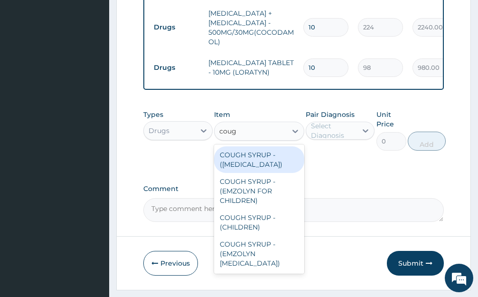
type input "cough"
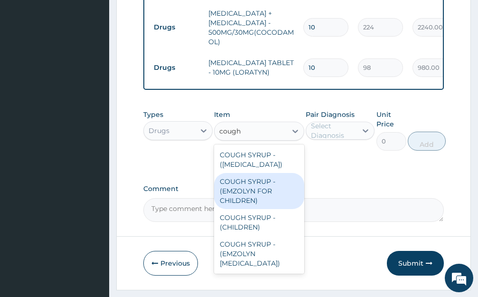
scroll to position [381, 0]
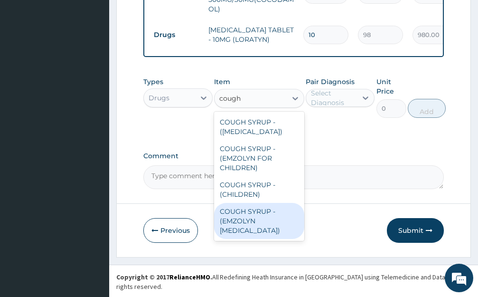
click at [254, 232] on div "COUGH SYRUP - (EMZOLYN [MEDICAL_DATA])" at bounding box center [259, 221] width 90 height 36
type input "1120"
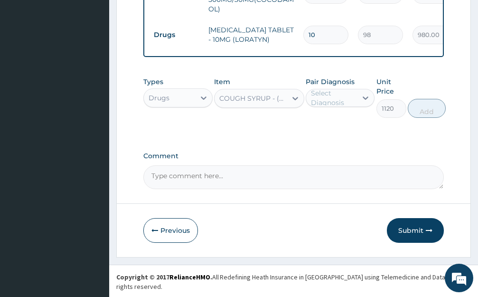
click at [340, 104] on div "Select Diagnosis" at bounding box center [334, 97] width 46 height 19
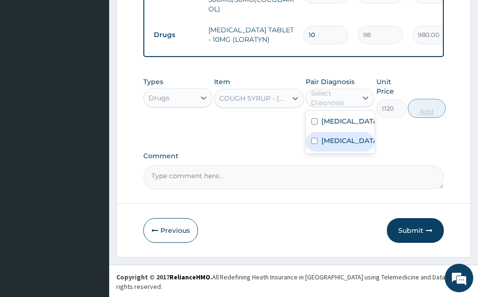
drag, startPoint x: 334, startPoint y: 158, endPoint x: 430, endPoint y: 110, distance: 107.2
click at [334, 145] on label "Common cold" at bounding box center [350, 140] width 58 height 9
checkbox input "true"
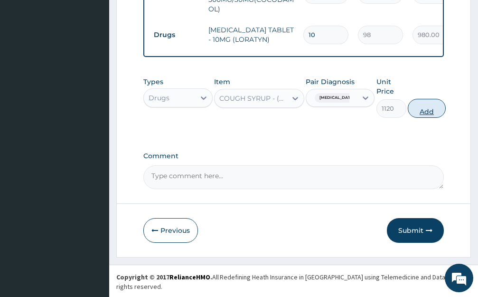
click at [433, 109] on button "Add" at bounding box center [427, 108] width 38 height 19
type input "0"
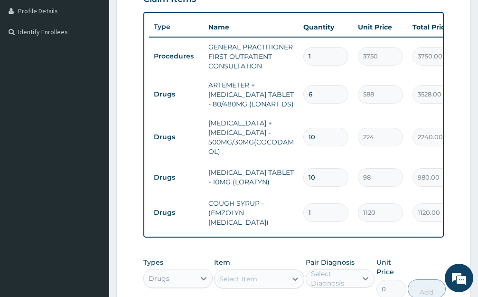
scroll to position [419, 0]
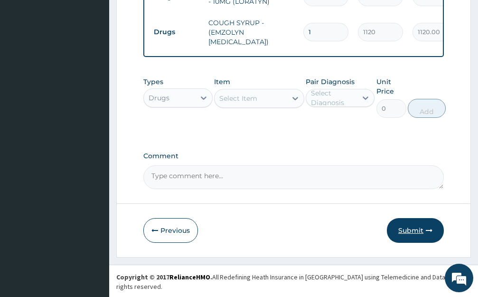
click at [406, 238] on button "Submit" at bounding box center [415, 230] width 57 height 25
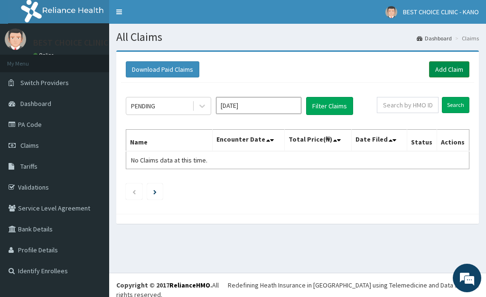
click at [446, 66] on link "Add Claim" at bounding box center [449, 69] width 40 height 16
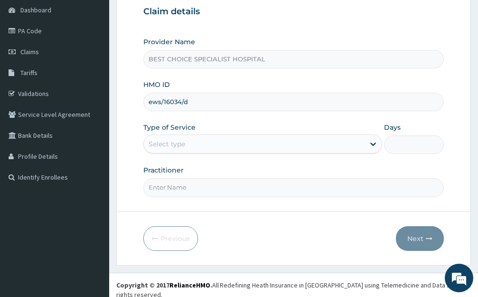
type input "ews/16034/d"
click at [178, 141] on div "Select type" at bounding box center [167, 143] width 37 height 9
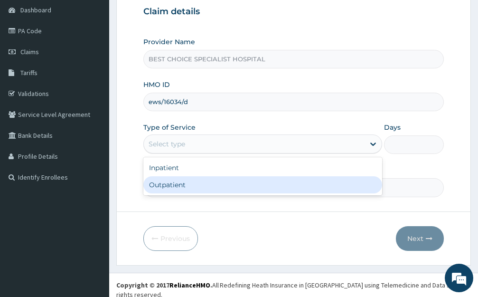
click at [177, 181] on div "Outpatient" at bounding box center [262, 184] width 239 height 17
type input "1"
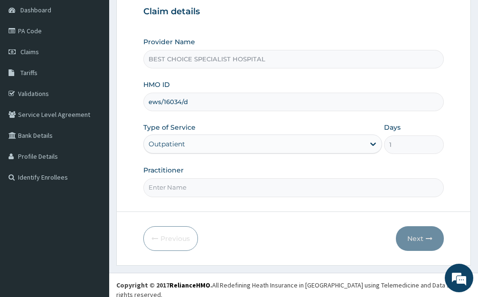
drag, startPoint x: 209, startPoint y: 188, endPoint x: 208, endPoint y: 178, distance: 10.5
click at [209, 188] on input "Practitioner" at bounding box center [293, 187] width 300 height 19
type input "[PERSON_NAME]"
click at [412, 234] on button "Next" at bounding box center [420, 238] width 48 height 25
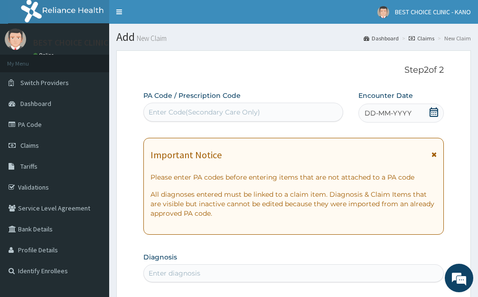
click at [388, 114] on span "DD-MM-YYYY" at bounding box center [387, 112] width 47 height 9
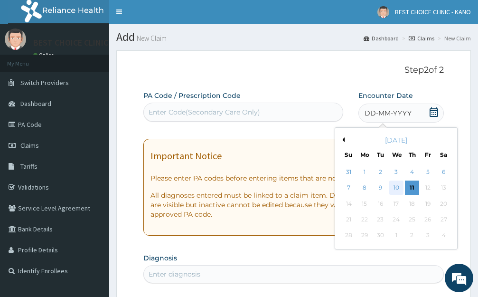
click at [397, 186] on div "10" at bounding box center [396, 188] width 14 height 14
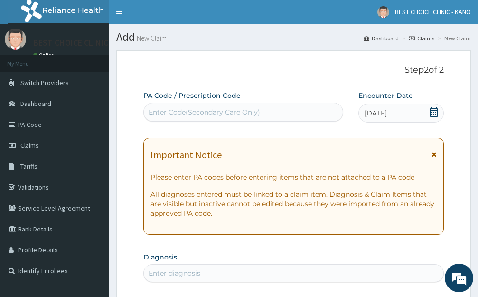
click at [436, 151] on icon at bounding box center [433, 154] width 5 height 7
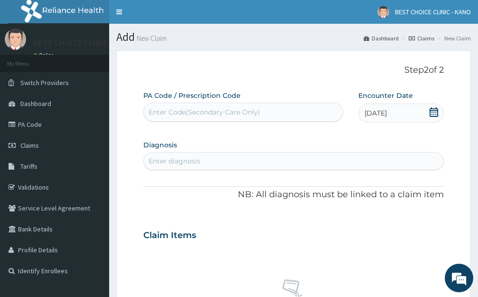
scroll to position [47, 0]
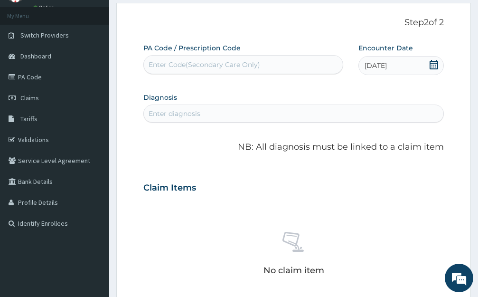
click at [213, 116] on div "Enter diagnosis" at bounding box center [293, 113] width 299 height 15
type input "[MEDICAL_DATA]"
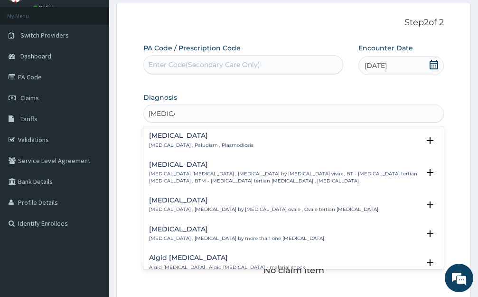
click at [165, 136] on h4 "[MEDICAL_DATA]" at bounding box center [201, 135] width 104 height 7
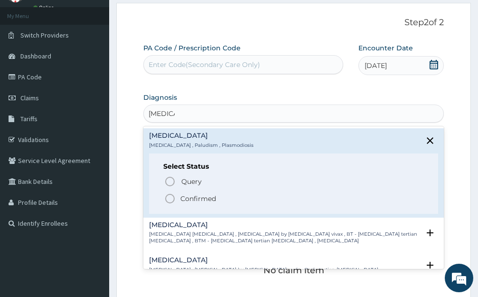
click at [171, 196] on icon "status option filled" at bounding box center [169, 198] width 11 height 11
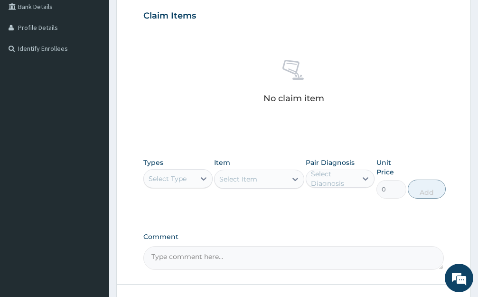
scroll to position [295, 0]
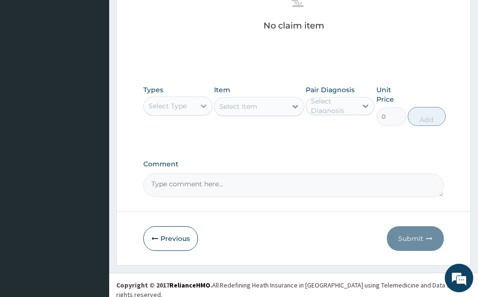
click at [200, 99] on div at bounding box center [203, 105] width 17 height 17
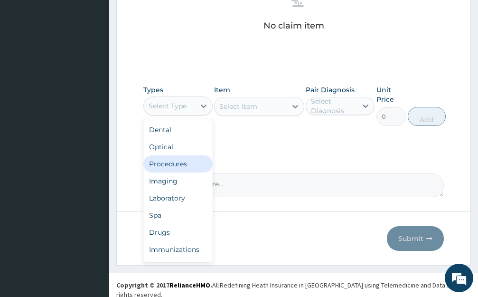
click at [178, 164] on div "Procedures" at bounding box center [177, 163] width 69 height 17
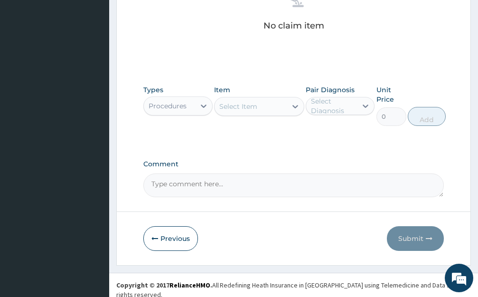
click at [279, 105] on div "Select Item" at bounding box center [251, 106] width 72 height 15
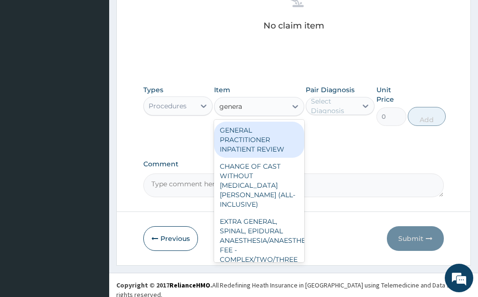
type input "general"
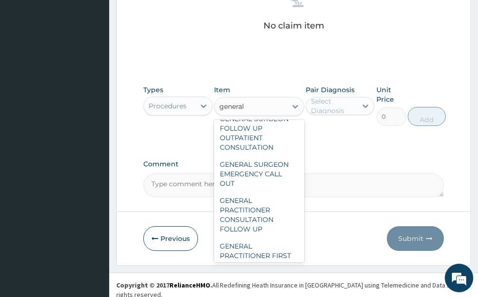
scroll to position [380, 0]
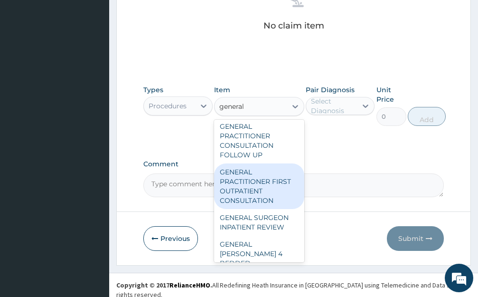
click at [259, 201] on div "GENERAL PRACTITIONER FIRST OUTPATIENT CONSULTATION" at bounding box center [259, 186] width 90 height 46
type input "3750"
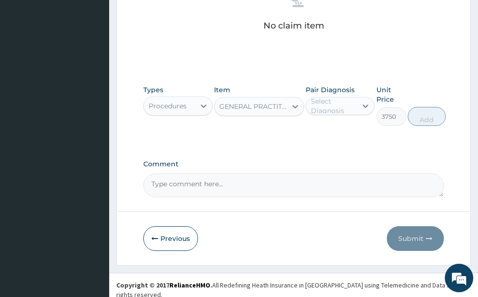
click at [339, 113] on div "Select Diagnosis" at bounding box center [340, 106] width 69 height 18
click at [330, 134] on div "[MEDICAL_DATA]" at bounding box center [340, 130] width 69 height 19
checkbox input "true"
click at [419, 119] on button "Add" at bounding box center [427, 116] width 38 height 19
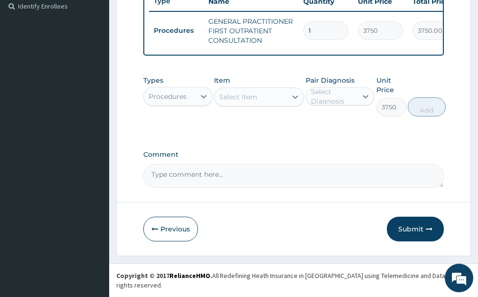
type input "0"
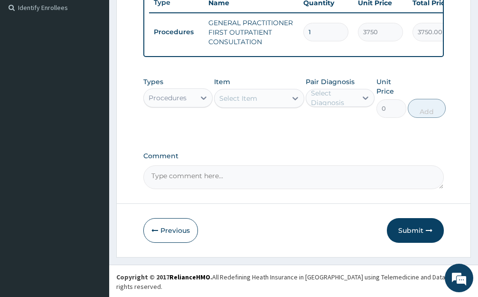
click at [189, 105] on div "Procedures" at bounding box center [169, 97] width 51 height 15
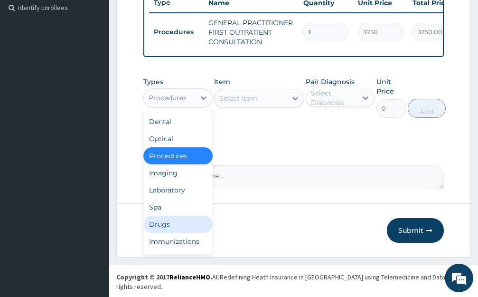
click at [164, 231] on div "Drugs" at bounding box center [177, 223] width 69 height 17
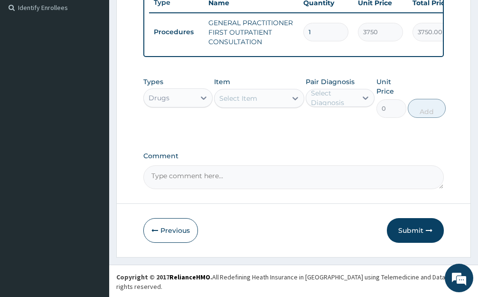
click at [256, 99] on div "Select Item" at bounding box center [251, 98] width 72 height 15
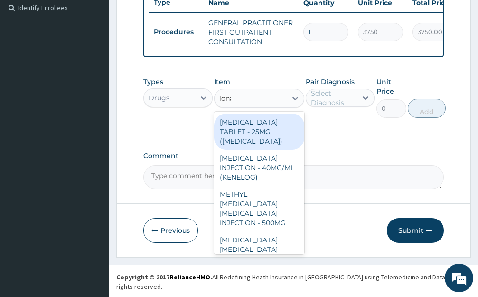
type input "lonart"
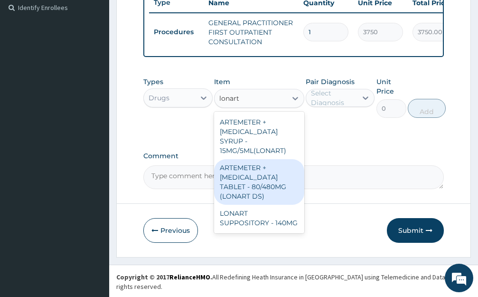
click at [271, 173] on div "ARTEMETER + [MEDICAL_DATA] TABLET - 80/480MG (LONART DS)" at bounding box center [259, 182] width 90 height 46
type input "588"
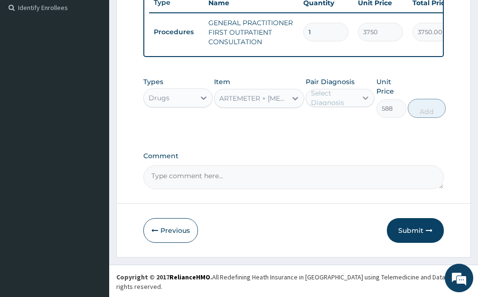
click at [371, 101] on div at bounding box center [365, 97] width 17 height 17
click at [344, 126] on label "[MEDICAL_DATA]" at bounding box center [350, 120] width 58 height 9
checkbox input "true"
drag, startPoint x: 415, startPoint y: 112, endPoint x: 240, endPoint y: 124, distance: 175.5
click at [415, 113] on button "Add" at bounding box center [427, 108] width 38 height 19
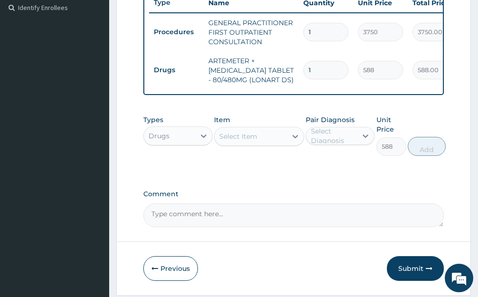
type input "0"
type input "0.00"
type input "6"
type input "3528.00"
type input "6"
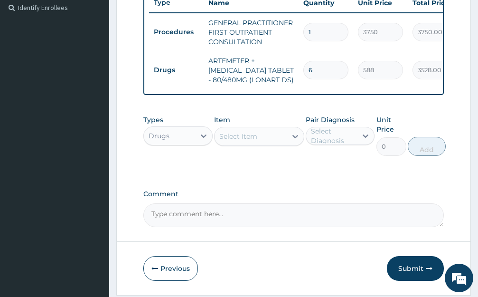
click at [269, 144] on div "Select Item" at bounding box center [251, 136] width 72 height 15
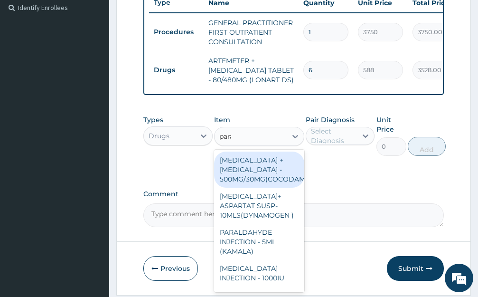
type input "paraceta"
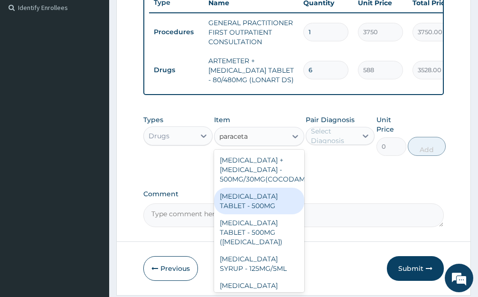
click at [270, 214] on div "[MEDICAL_DATA] TABLET - 500MG" at bounding box center [259, 200] width 90 height 27
type input "33.59999999999999"
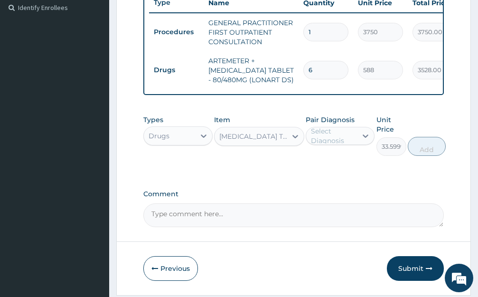
click at [345, 136] on div "Select Diagnosis" at bounding box center [334, 135] width 46 height 19
click at [341, 162] on label "[MEDICAL_DATA]" at bounding box center [350, 158] width 58 height 9
checkbox input "true"
click at [420, 150] on button "Add" at bounding box center [427, 146] width 38 height 19
type input "0"
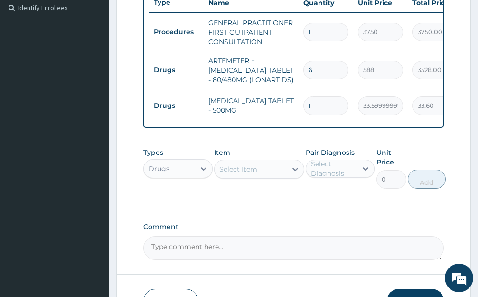
type input "10"
type input "336.00"
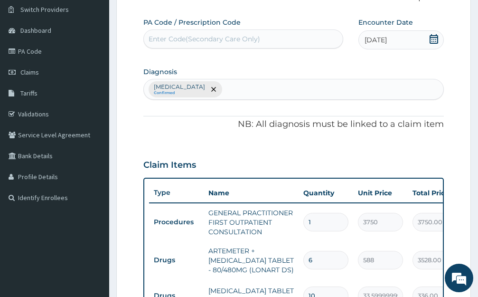
type input "10"
click at [202, 87] on div "[MEDICAL_DATA] Confirmed" at bounding box center [293, 89] width 299 height 20
type input "s"
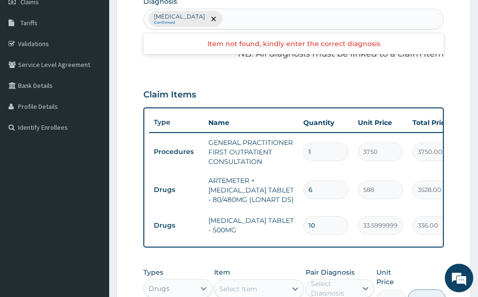
scroll to position [215, 0]
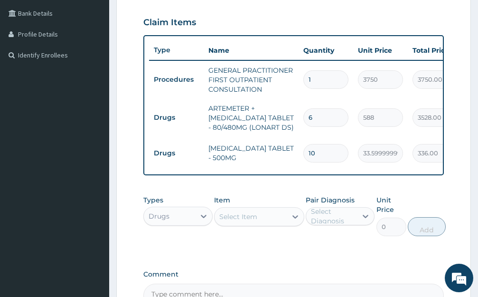
click at [277, 224] on div "Select Item" at bounding box center [251, 216] width 72 height 15
type input "amoxic"
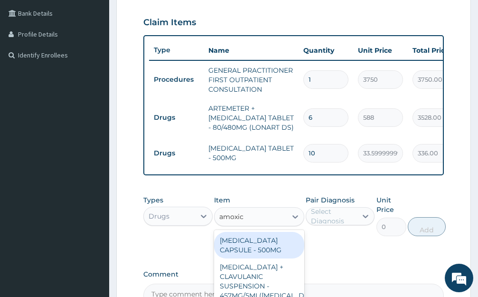
scroll to position [334, 0]
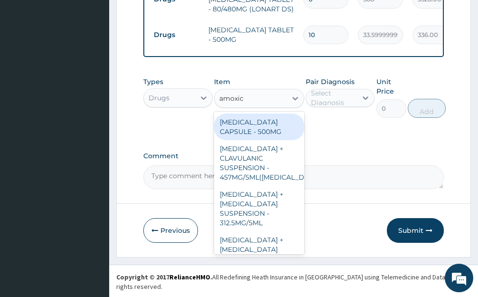
click at [252, 133] on div "[MEDICAL_DATA] CAPSULE - 500MG" at bounding box center [259, 126] width 90 height 27
type input "112"
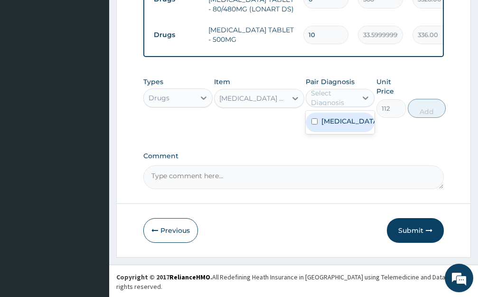
click at [340, 101] on div "Select Diagnosis" at bounding box center [334, 97] width 46 height 19
click at [331, 132] on div "[MEDICAL_DATA]" at bounding box center [340, 121] width 69 height 19
checkbox input "true"
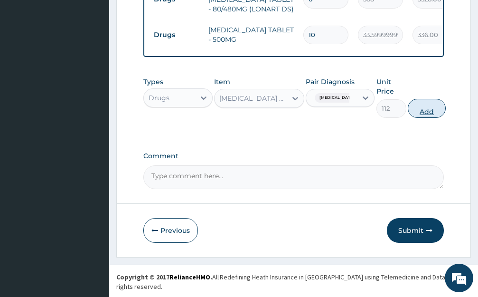
click at [443, 113] on button "Add" at bounding box center [427, 108] width 38 height 19
type input "0"
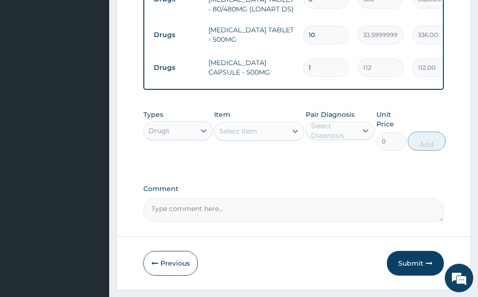
type input "10"
type input "1120.00"
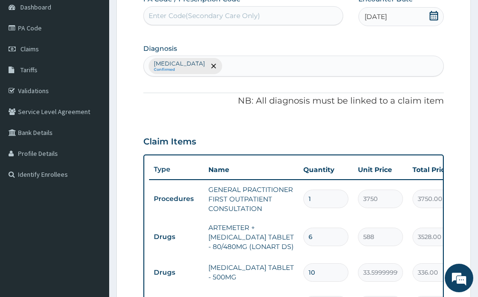
scroll to position [366, 0]
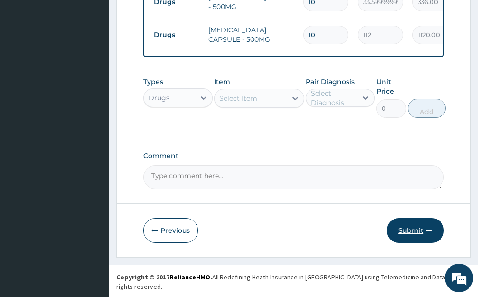
click at [415, 236] on button "Submit" at bounding box center [415, 230] width 57 height 25
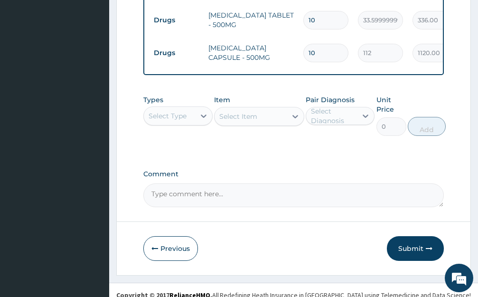
scroll to position [478, 0]
